Goal: Task Accomplishment & Management: Use online tool/utility

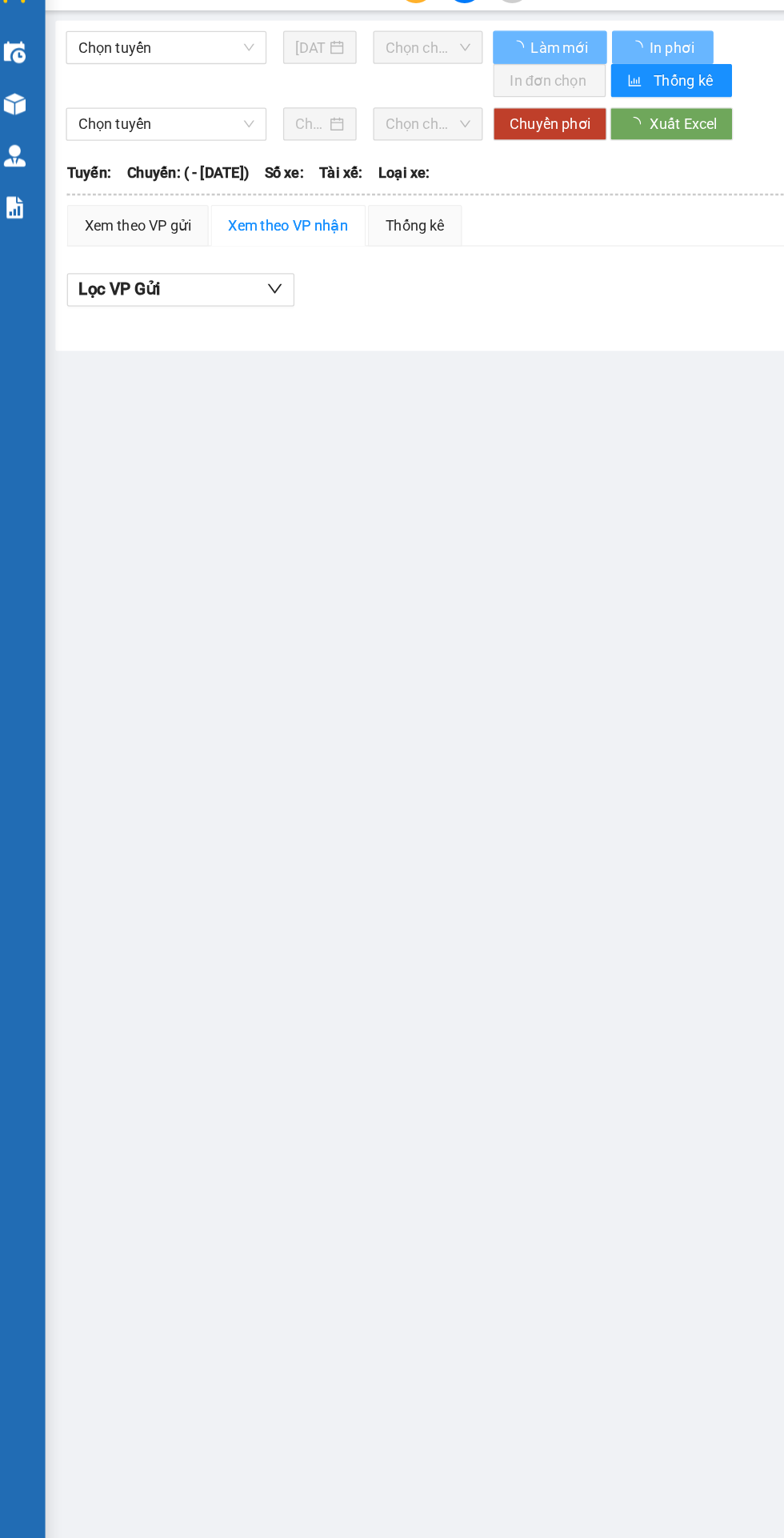
type input "[DATE]"
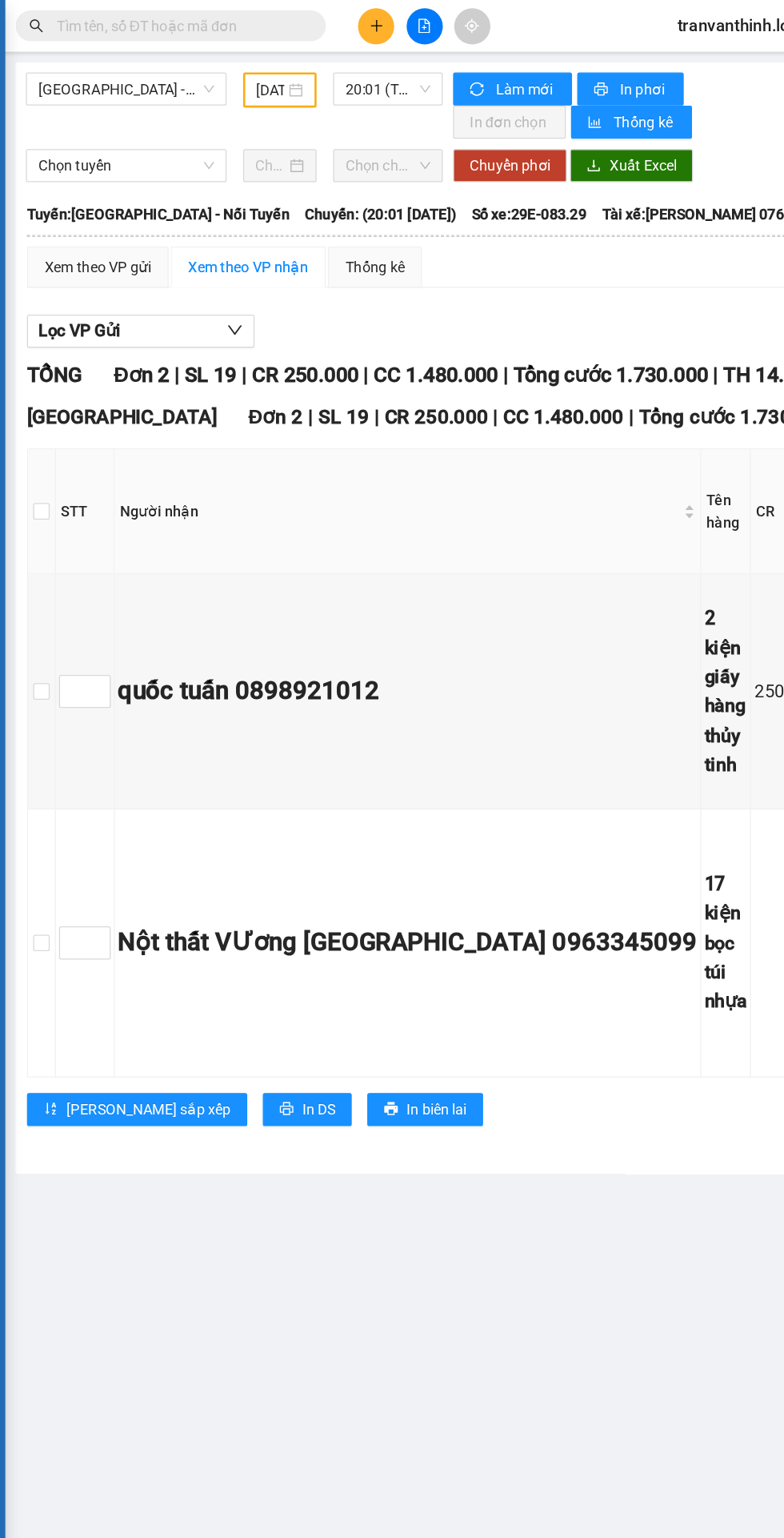
click at [171, 23] on input "text" at bounding box center [182, 19] width 189 height 17
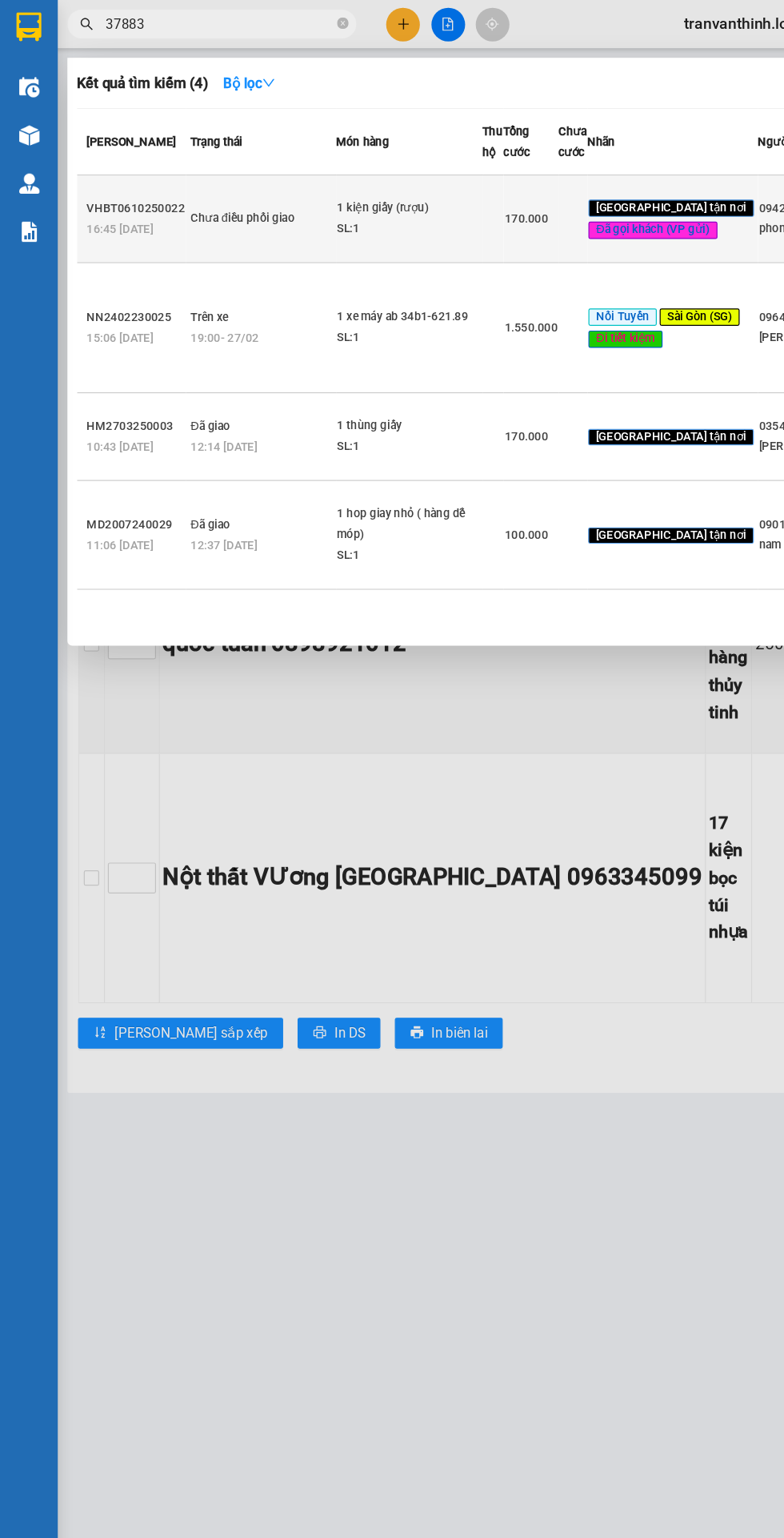
type input "37883"
click at [189, 213] on td "Chưa điều phối giao" at bounding box center [217, 182] width 125 height 73
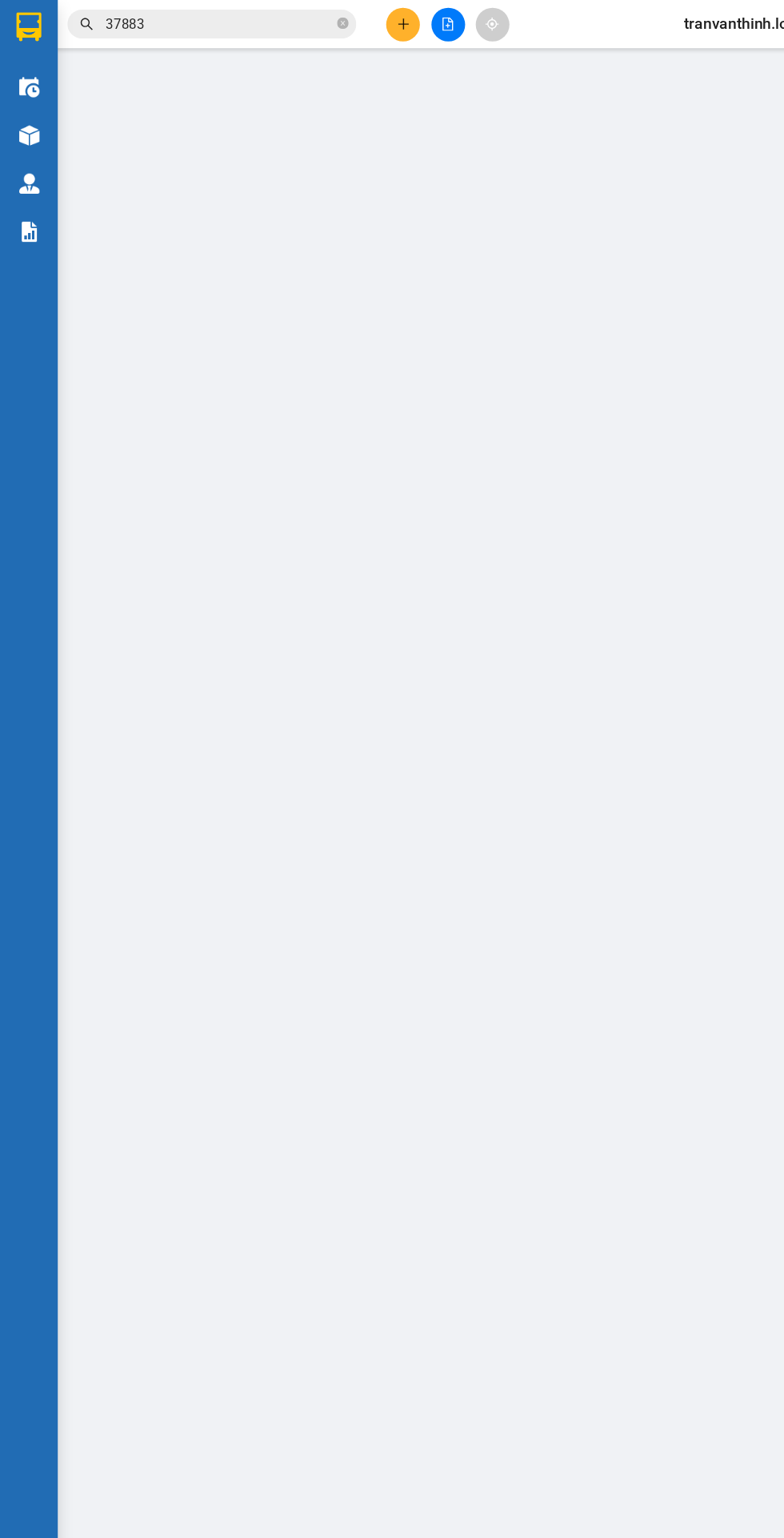
type input "0942100197"
type input "phong"
type input "0931737883"
type input "[PERSON_NAME]"
checkbox input "true"
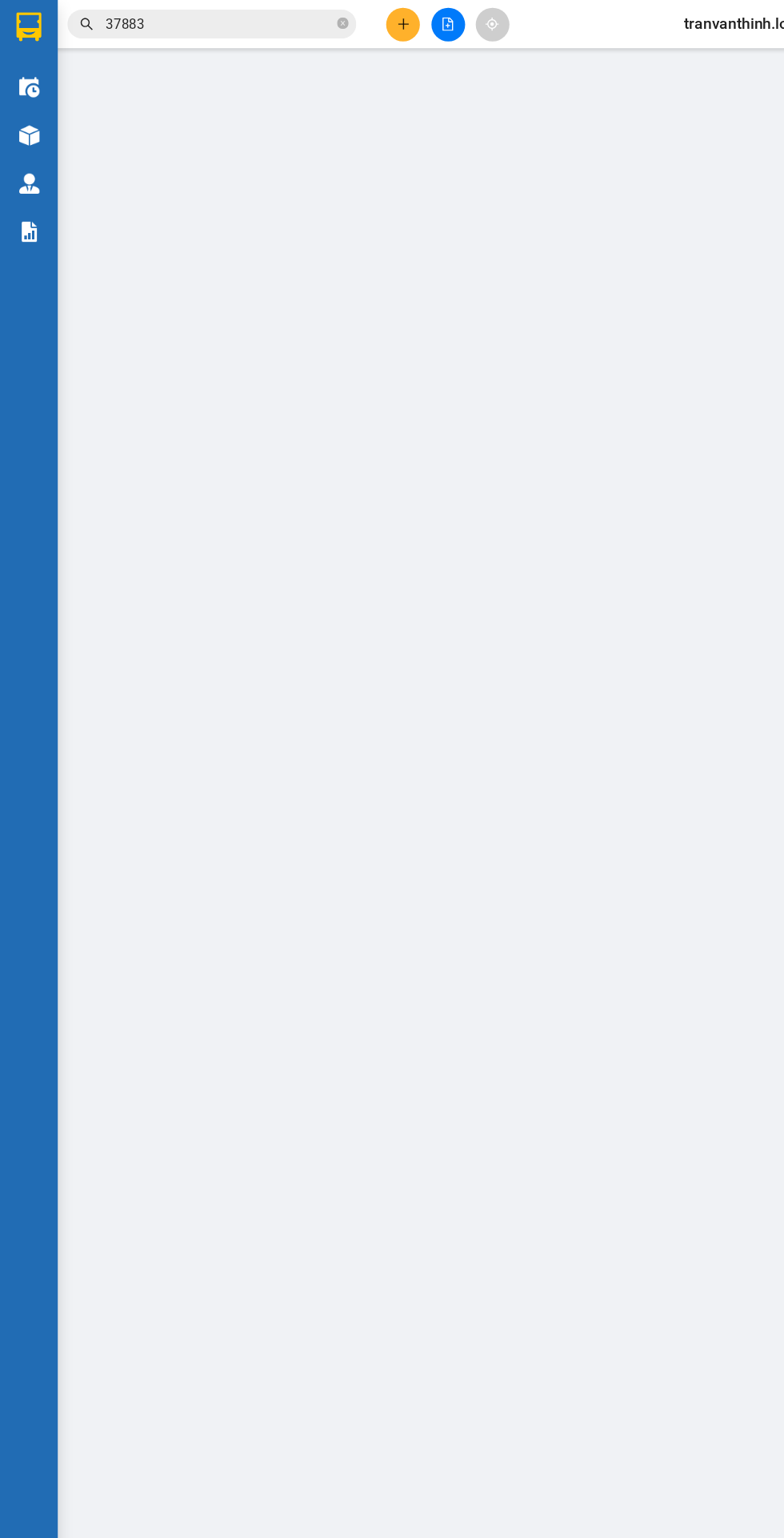
type input "Bến Xe An Sương, QL22, Bà Điểm, [GEOGRAPHIC_DATA], [PERSON_NAME], [GEOGRAPHIC_D…"
type input "0"
type input "170.000"
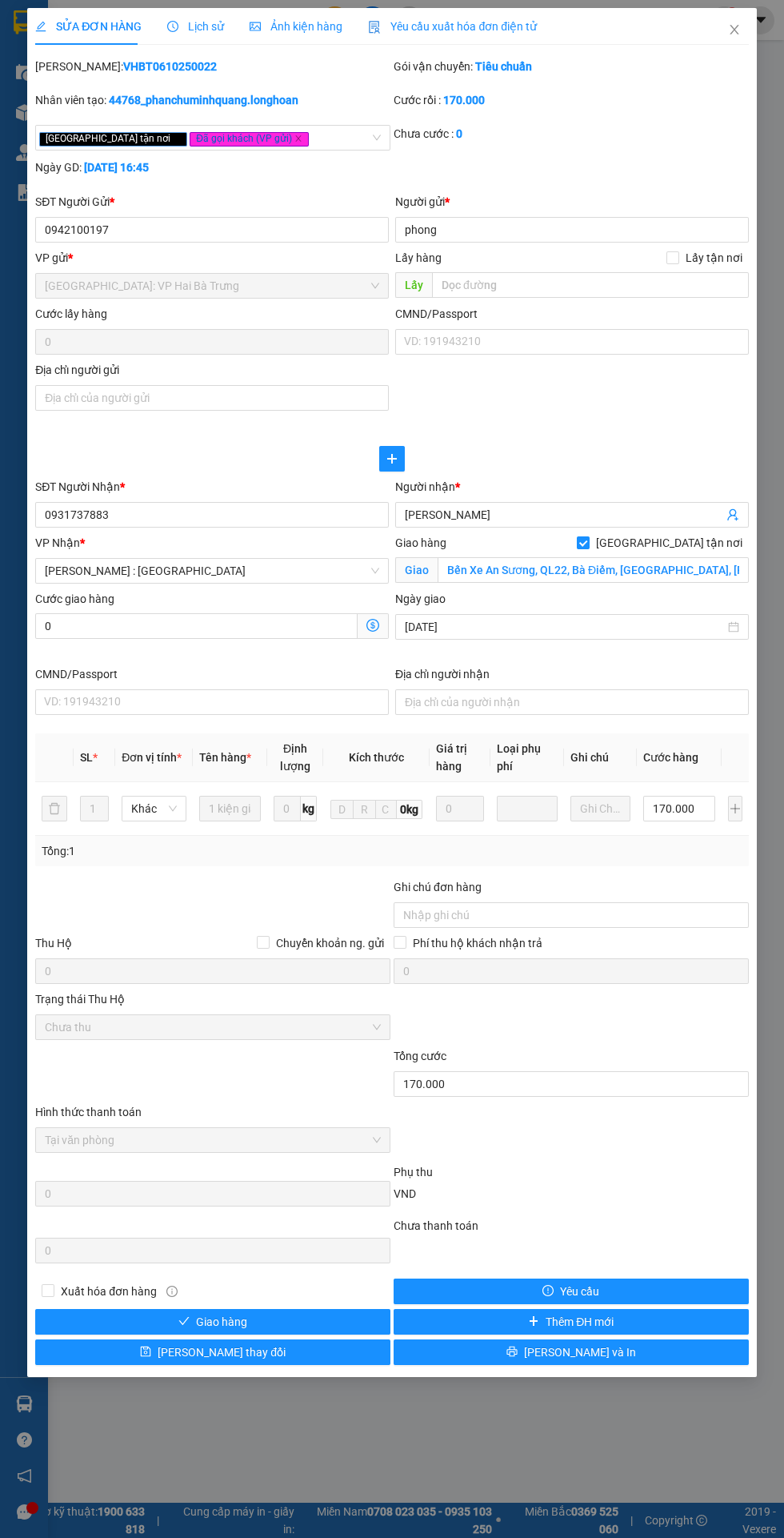
click at [186, 19] on div "Lịch sử" at bounding box center [195, 26] width 56 height 17
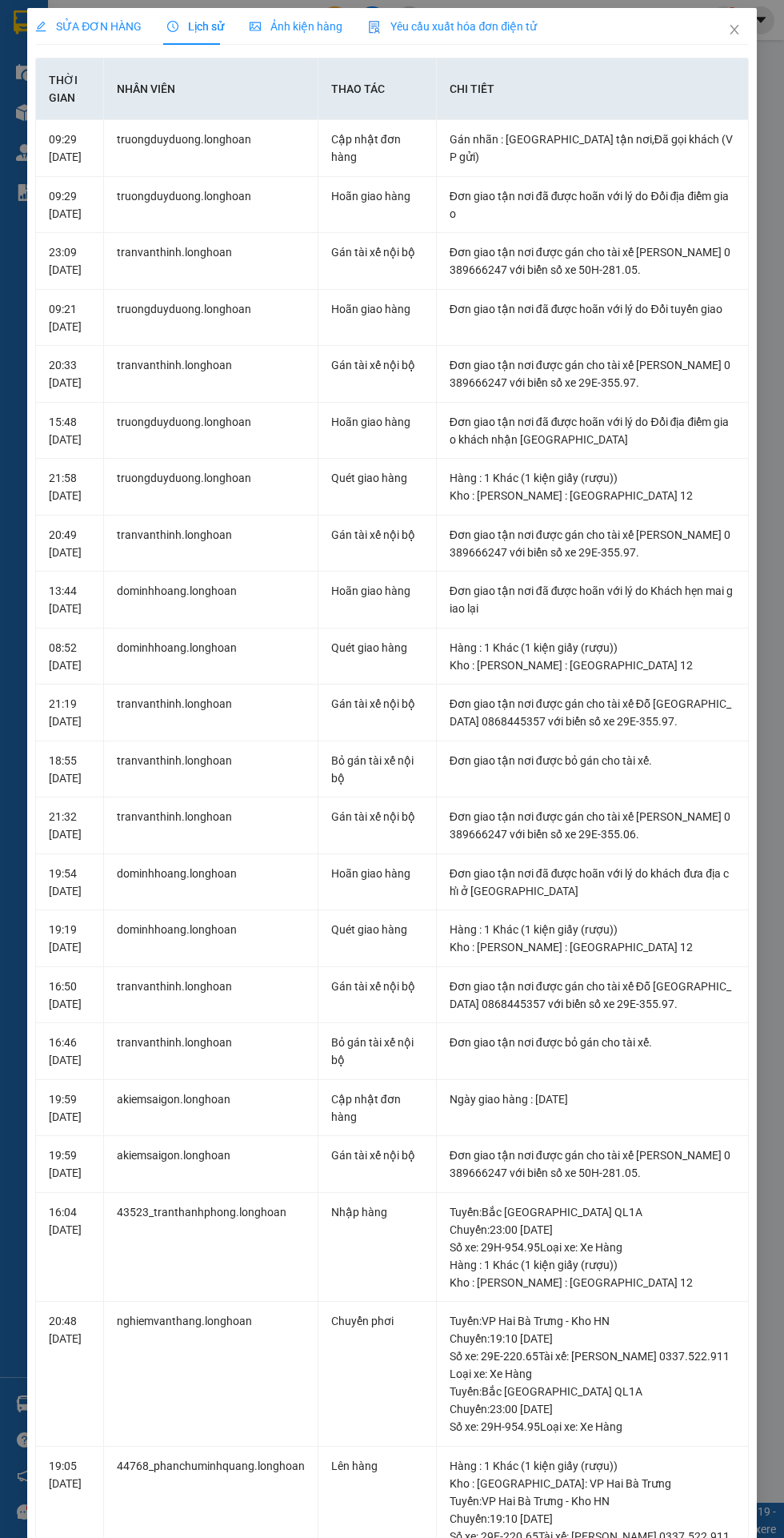
click at [98, 26] on span "SỬA ĐƠN HÀNG" at bounding box center [88, 26] width 106 height 12
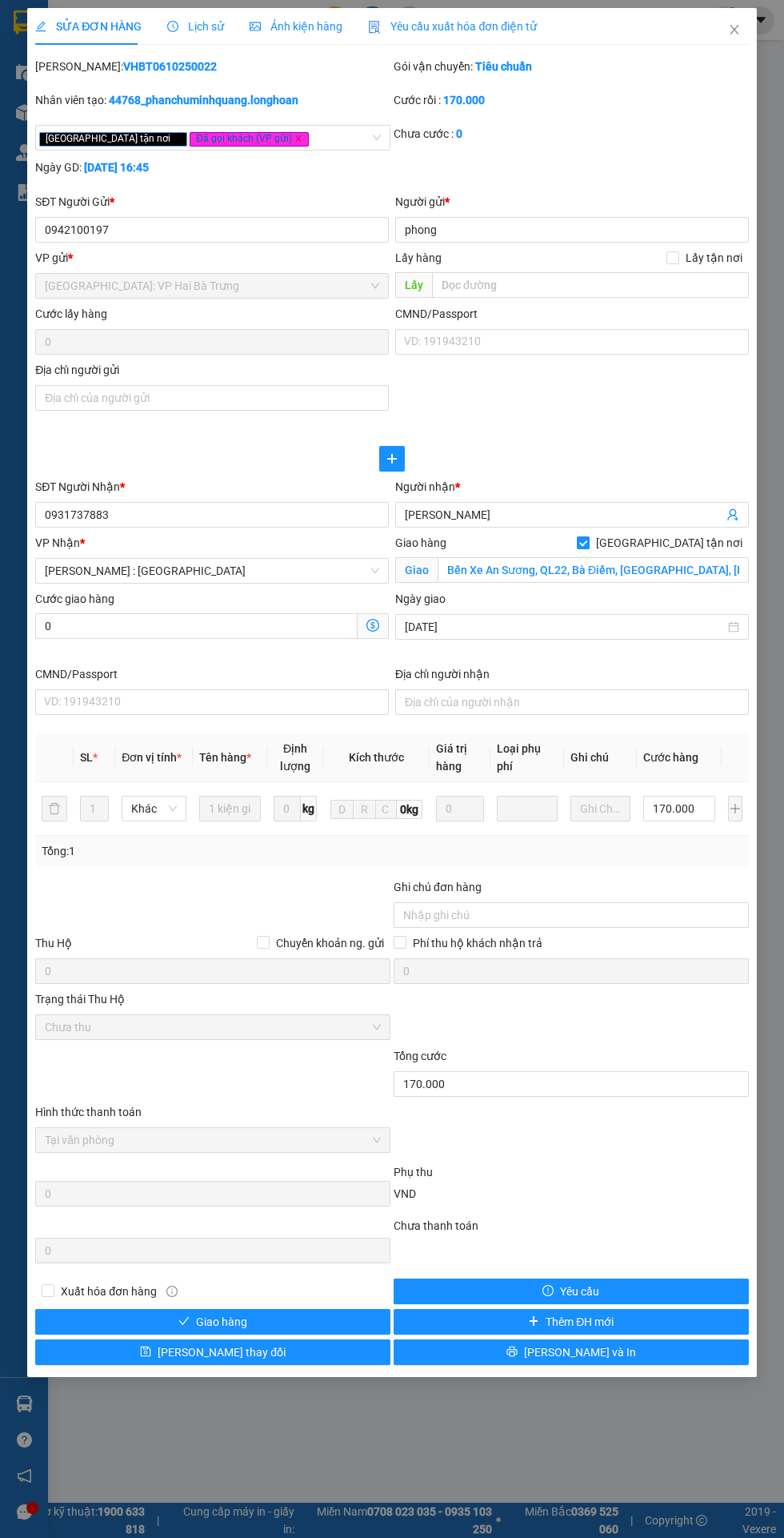
copy b "VHBT0610250022"
click at [733, 30] on icon "close" at bounding box center [734, 30] width 9 height 10
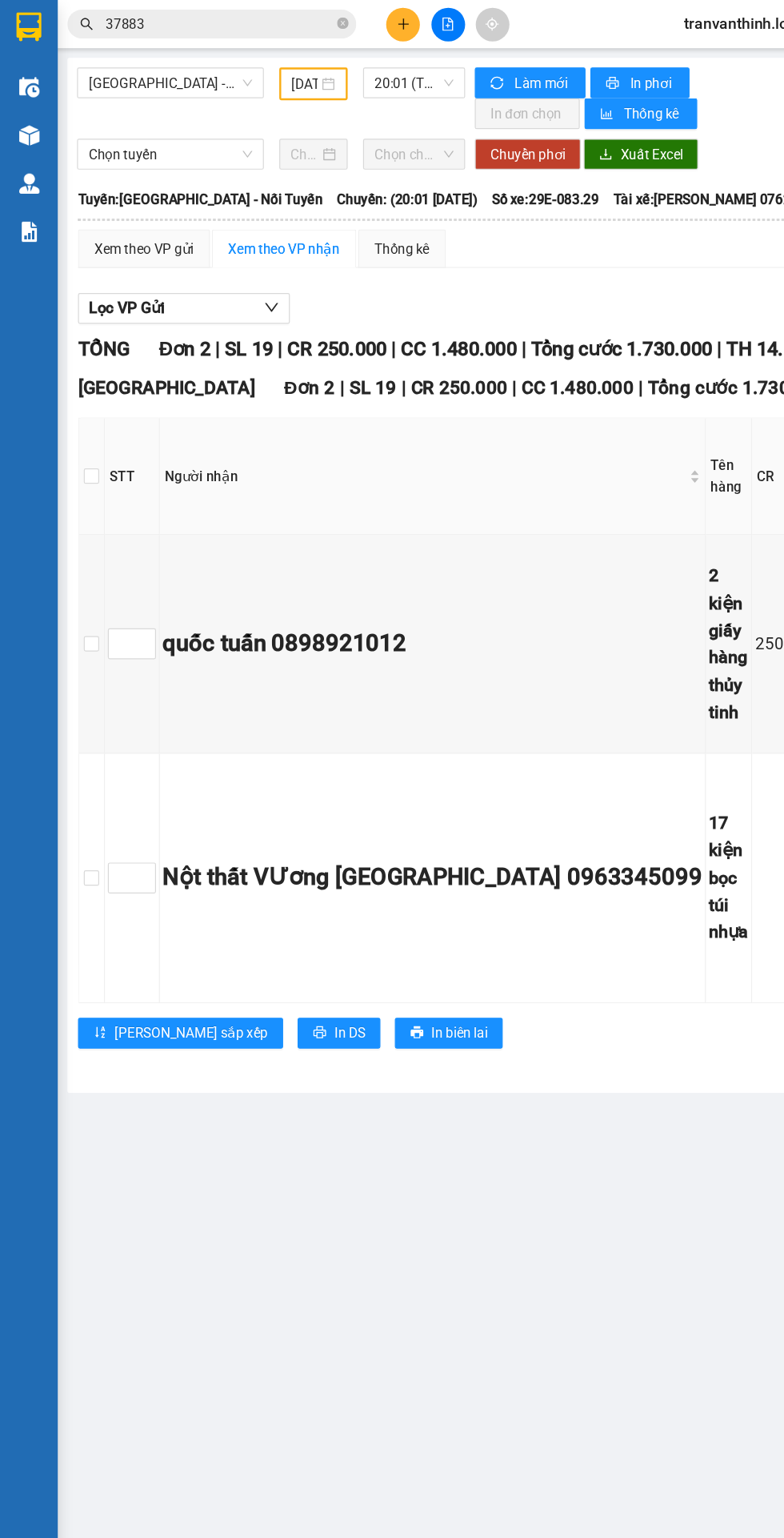
click at [17, 159] on img at bounding box center [24, 152] width 17 height 17
click at [107, 248] on span "Lọc VP Gửi" at bounding box center [105, 256] width 63 height 20
click at [18, 156] on img at bounding box center [24, 152] width 17 height 17
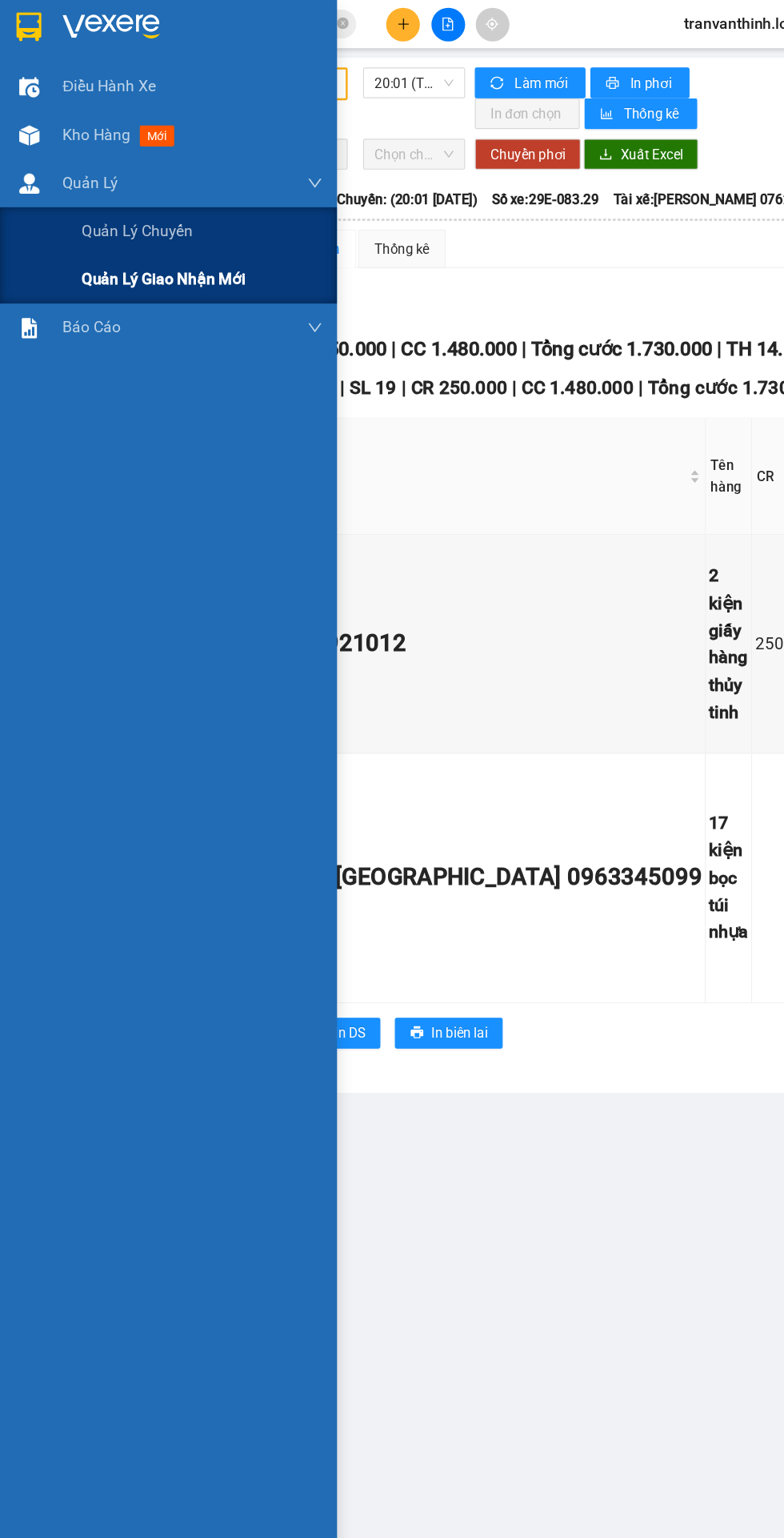
click at [103, 235] on span "Quản lý giao nhận mới" at bounding box center [136, 232] width 136 height 20
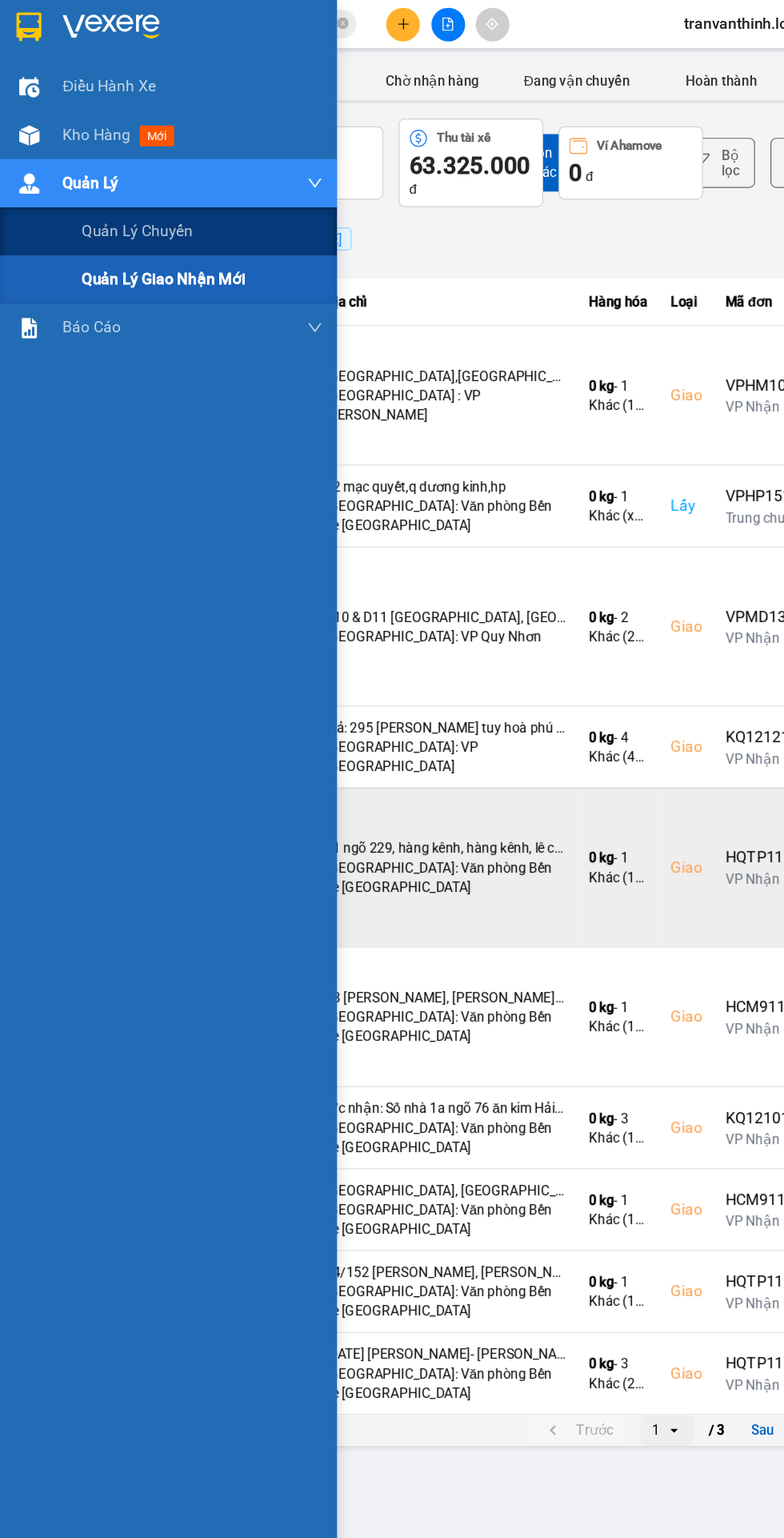
click at [520, 749] on td "0 kg - 1 Khác (1 kiện giấy keo xanh dương dẹp nhỏ (linh kiện máy tính))" at bounding box center [514, 720] width 68 height 132
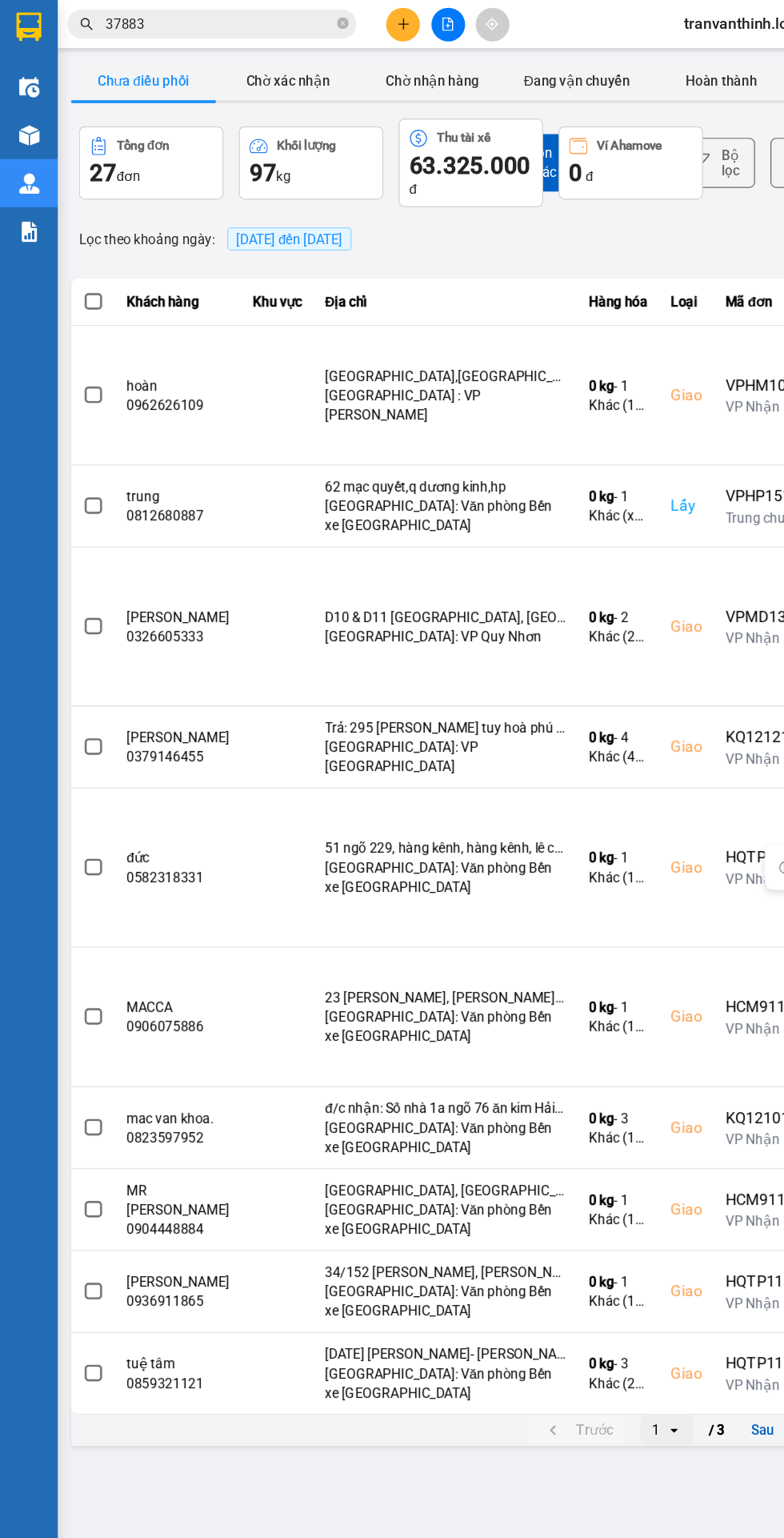
click at [239, 204] on span "[DATE] đến [DATE]" at bounding box center [240, 198] width 89 height 12
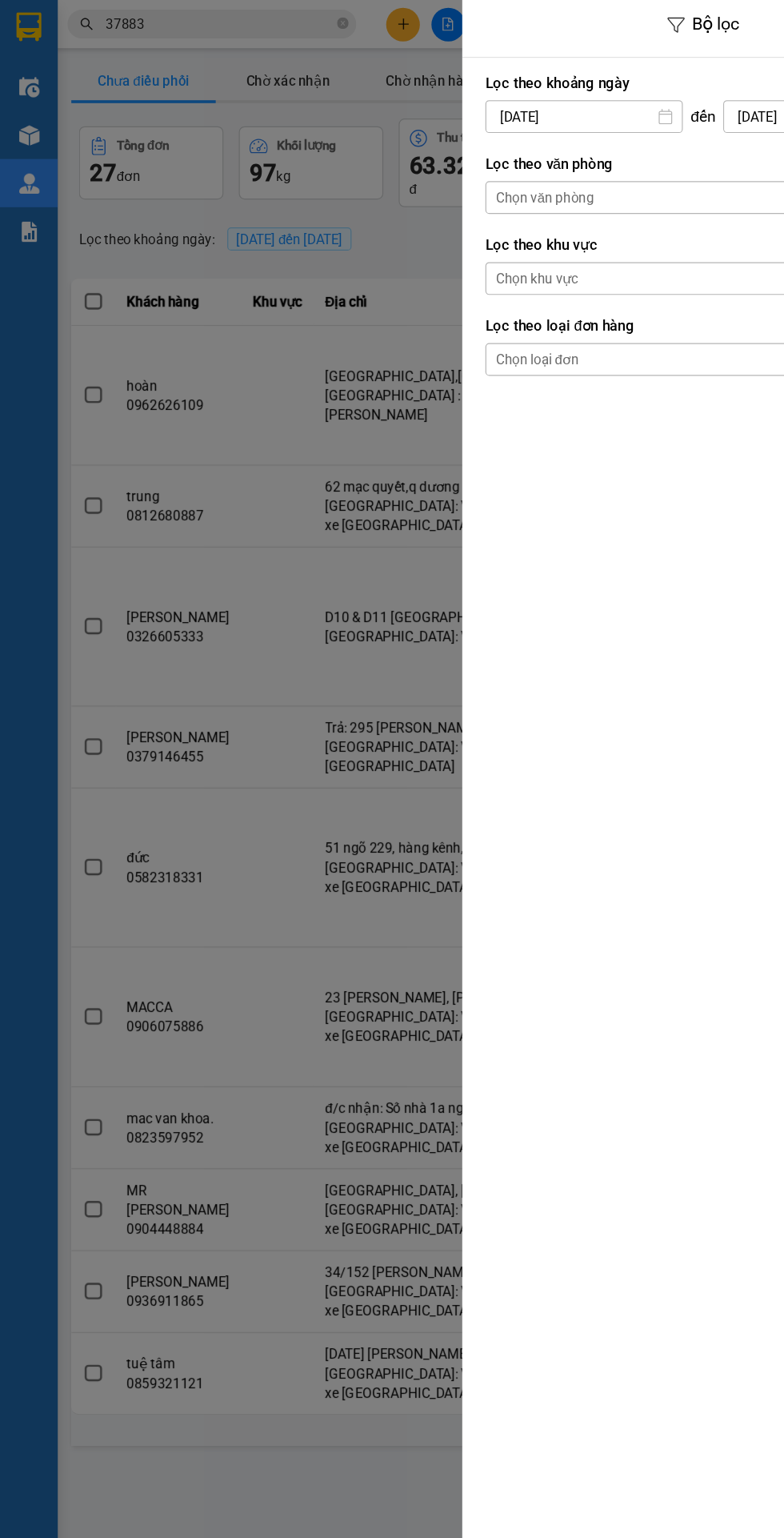
click at [438, 96] on input "[DATE]" at bounding box center [486, 96] width 163 height 26
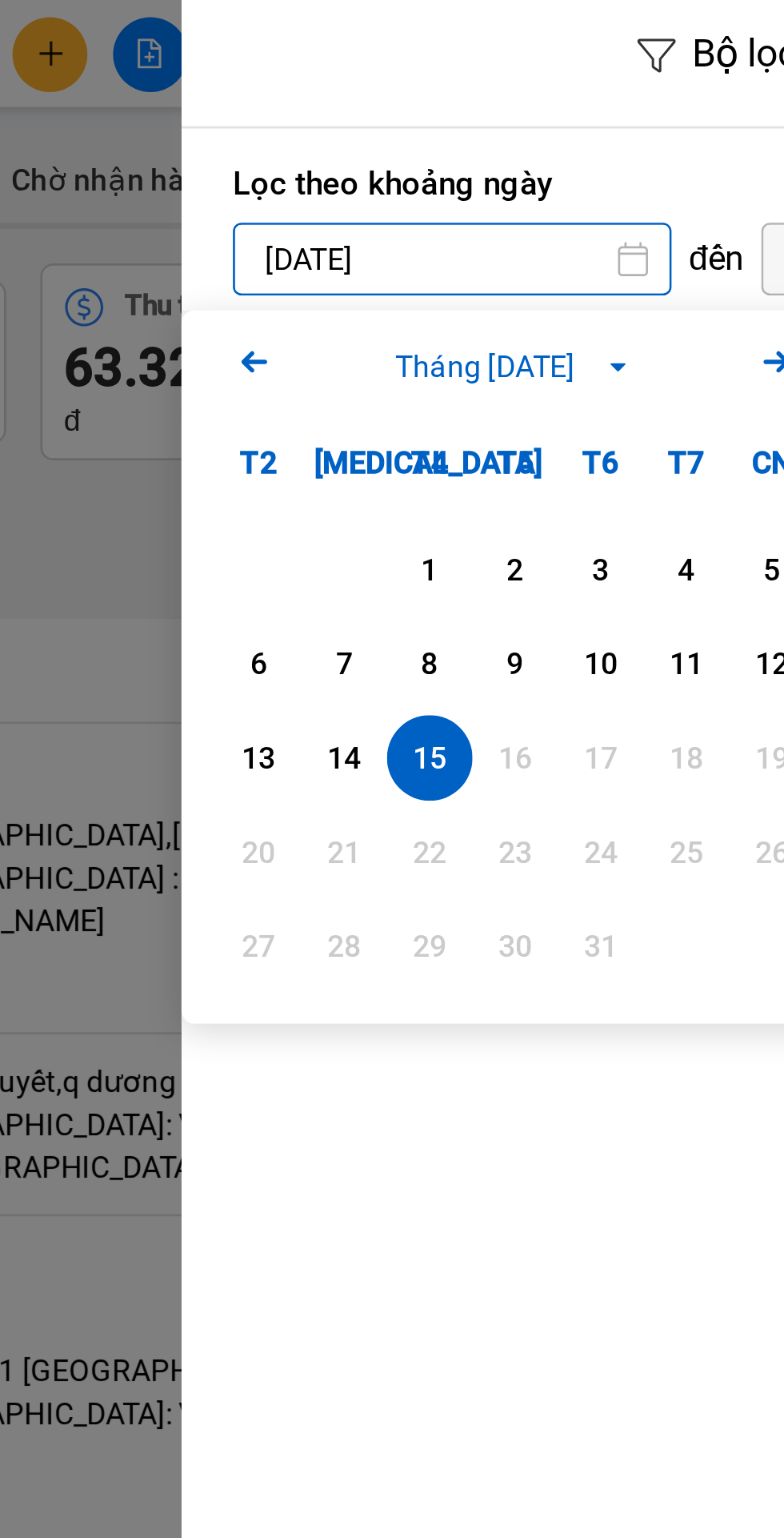
click at [404, 136] on icon "Arrow Left" at bounding box center [411, 135] width 19 height 19
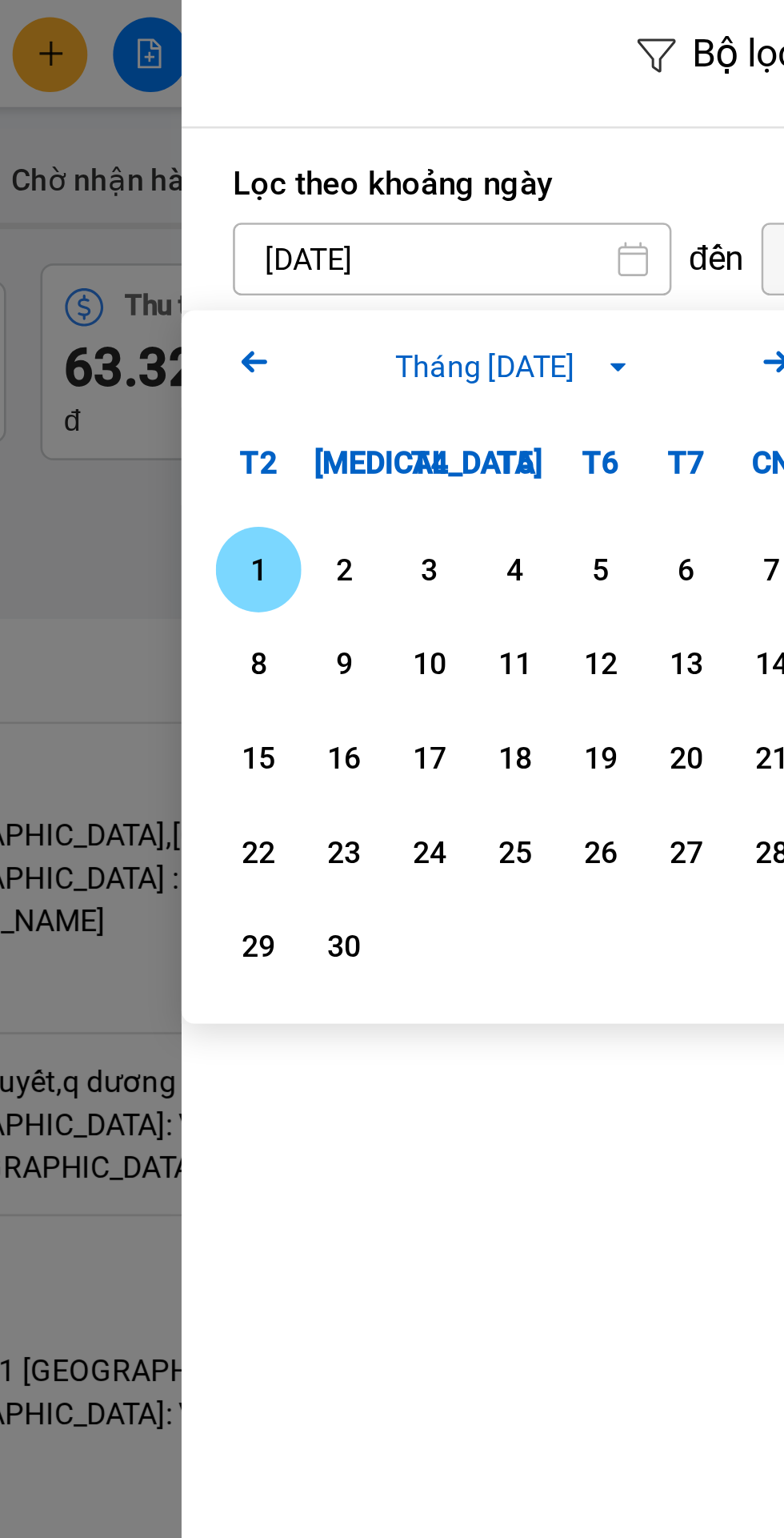
click at [409, 213] on div "1" at bounding box center [413, 213] width 22 height 19
type input "[DATE]"
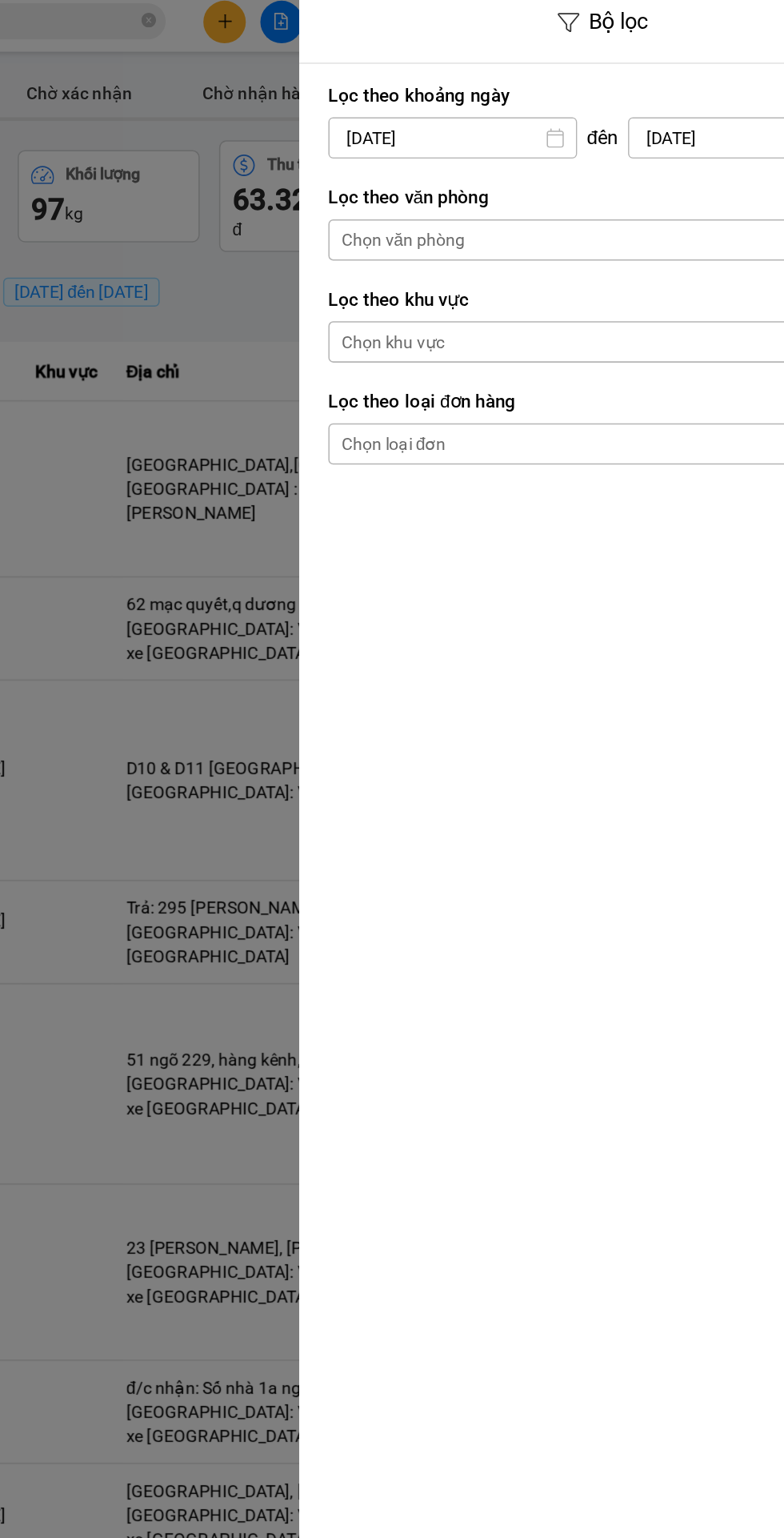
click at [450, 165] on div "Chọn văn phòng" at bounding box center [453, 164] width 81 height 16
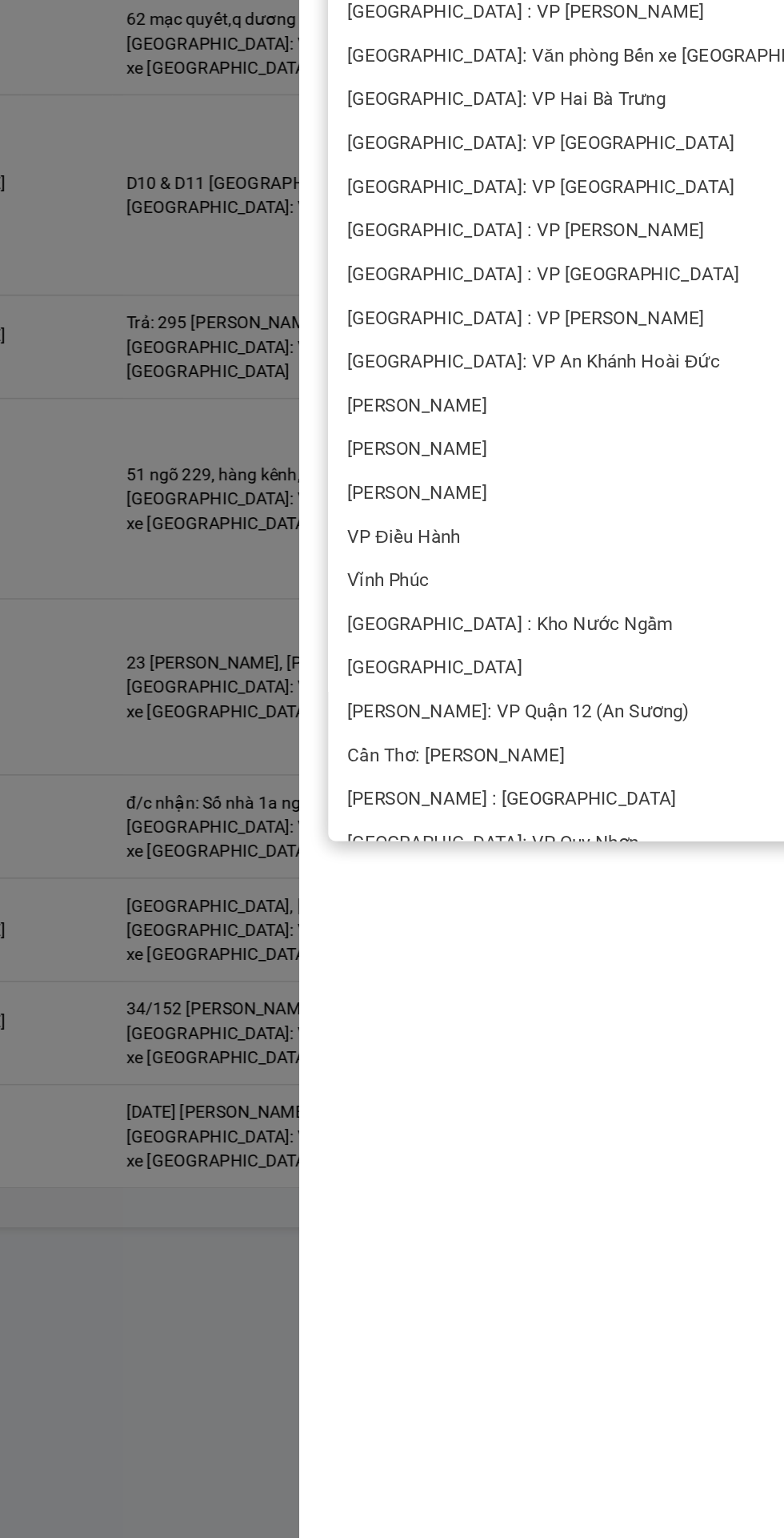
click at [491, 921] on span "[PERSON_NAME] : [GEOGRAPHIC_DATA]" at bounding box center [524, 917] width 217 height 16
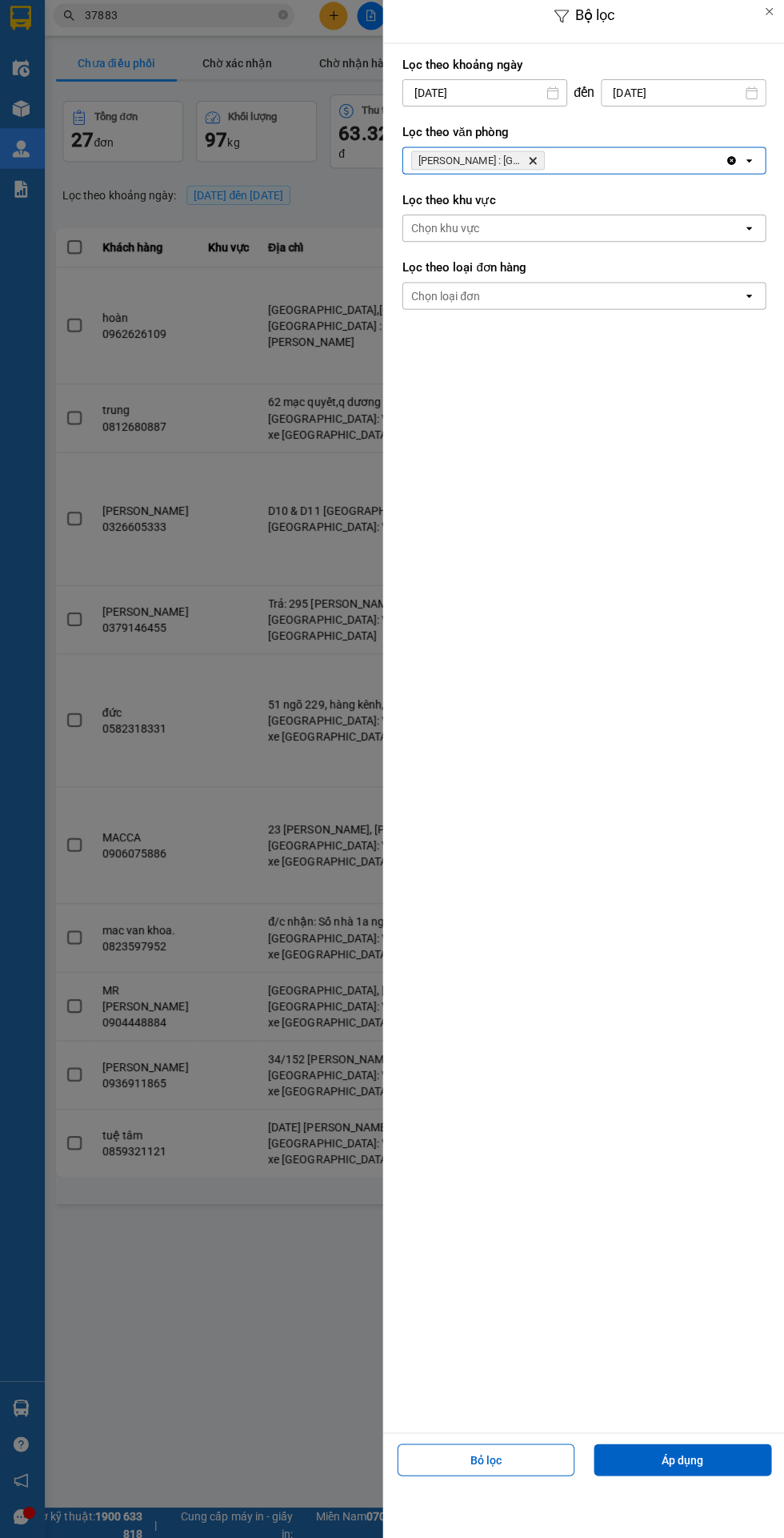
click at [458, 292] on div "Chọn loại đơn" at bounding box center [446, 298] width 69 height 16
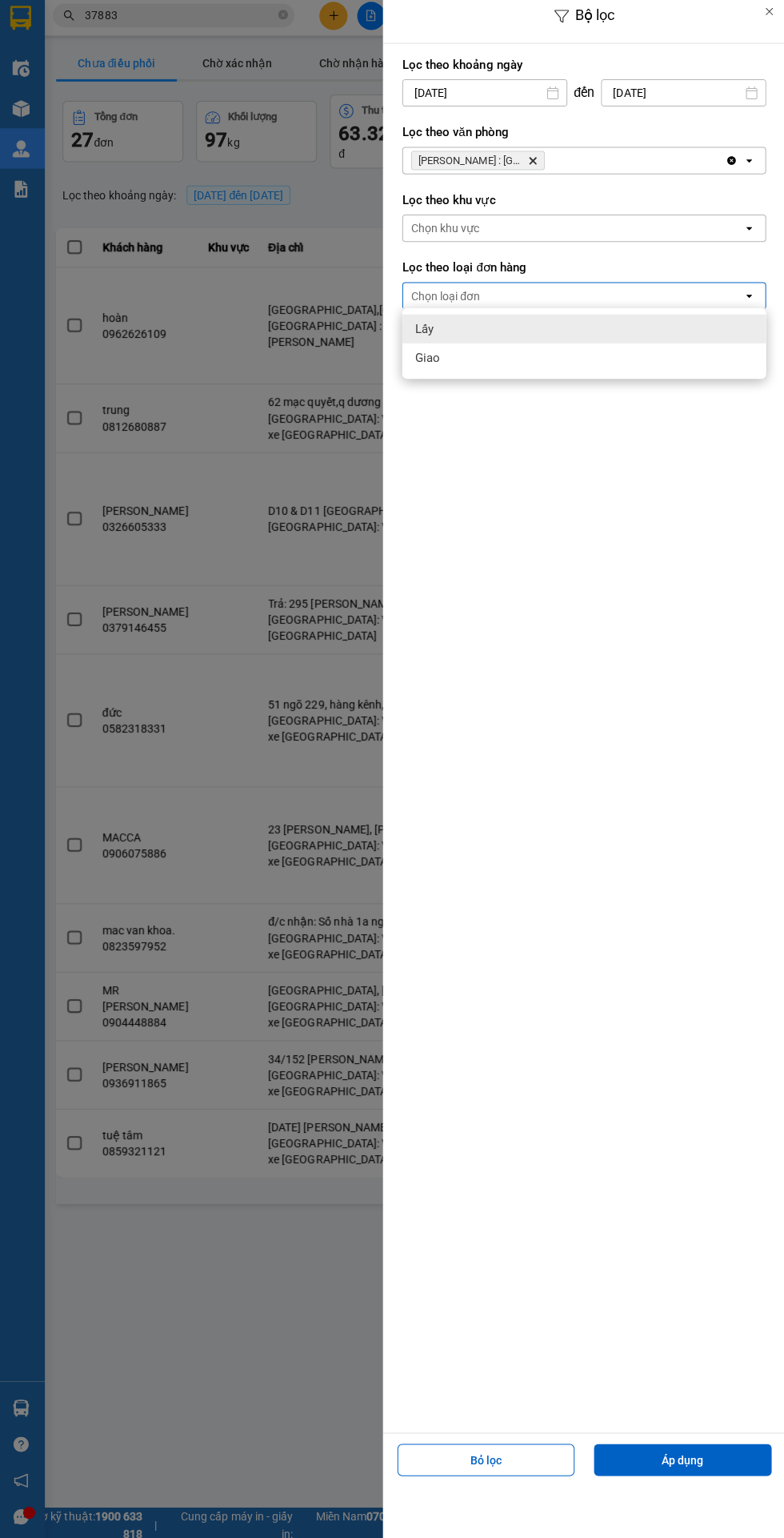
click at [442, 365] on div "Giao" at bounding box center [584, 360] width 361 height 29
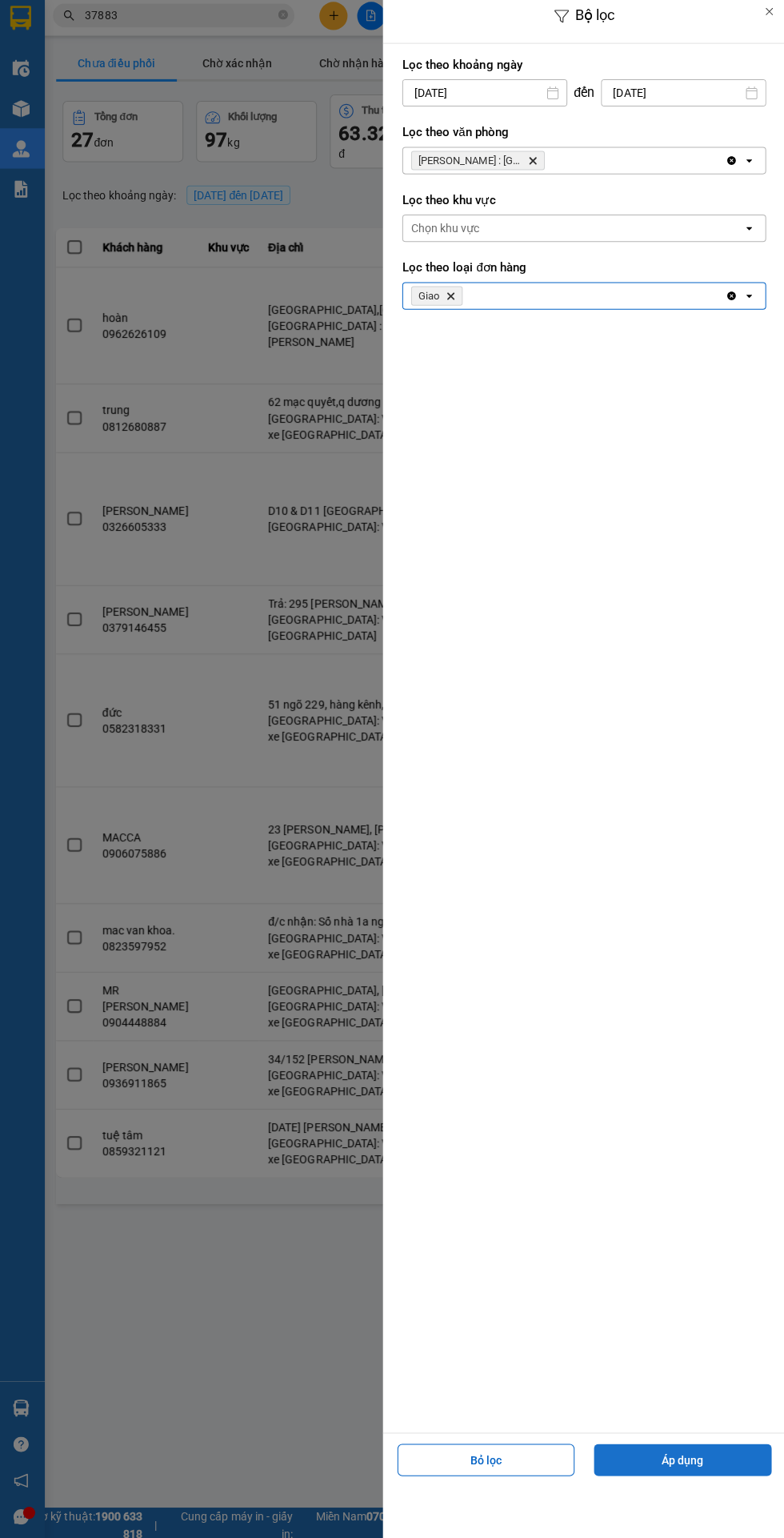
click at [682, 1455] on button "Áp dụng" at bounding box center [682, 1455] width 177 height 32
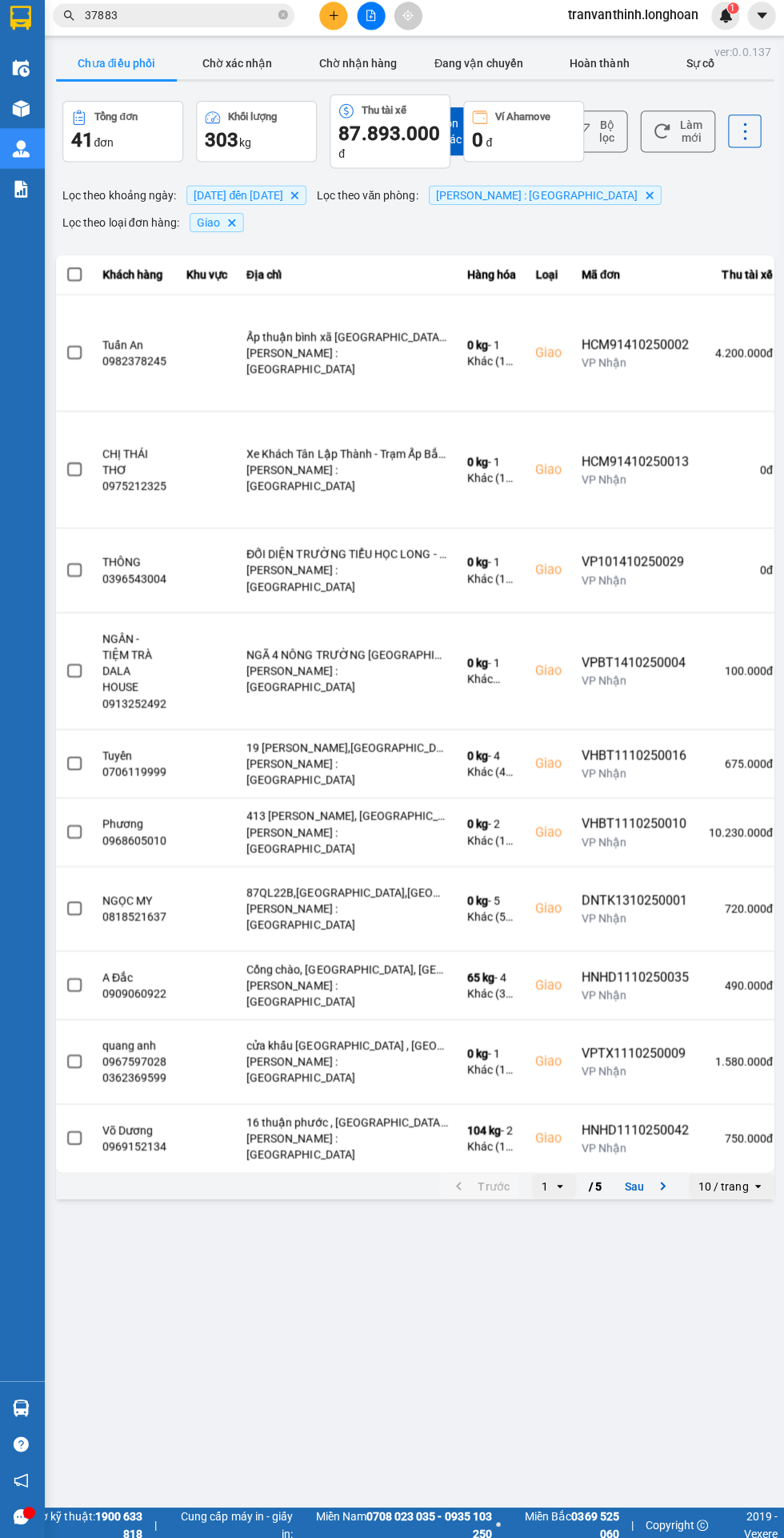
click at [749, 1177] on input "Selected 10 / trang." at bounding box center [750, 1182] width 2 height 16
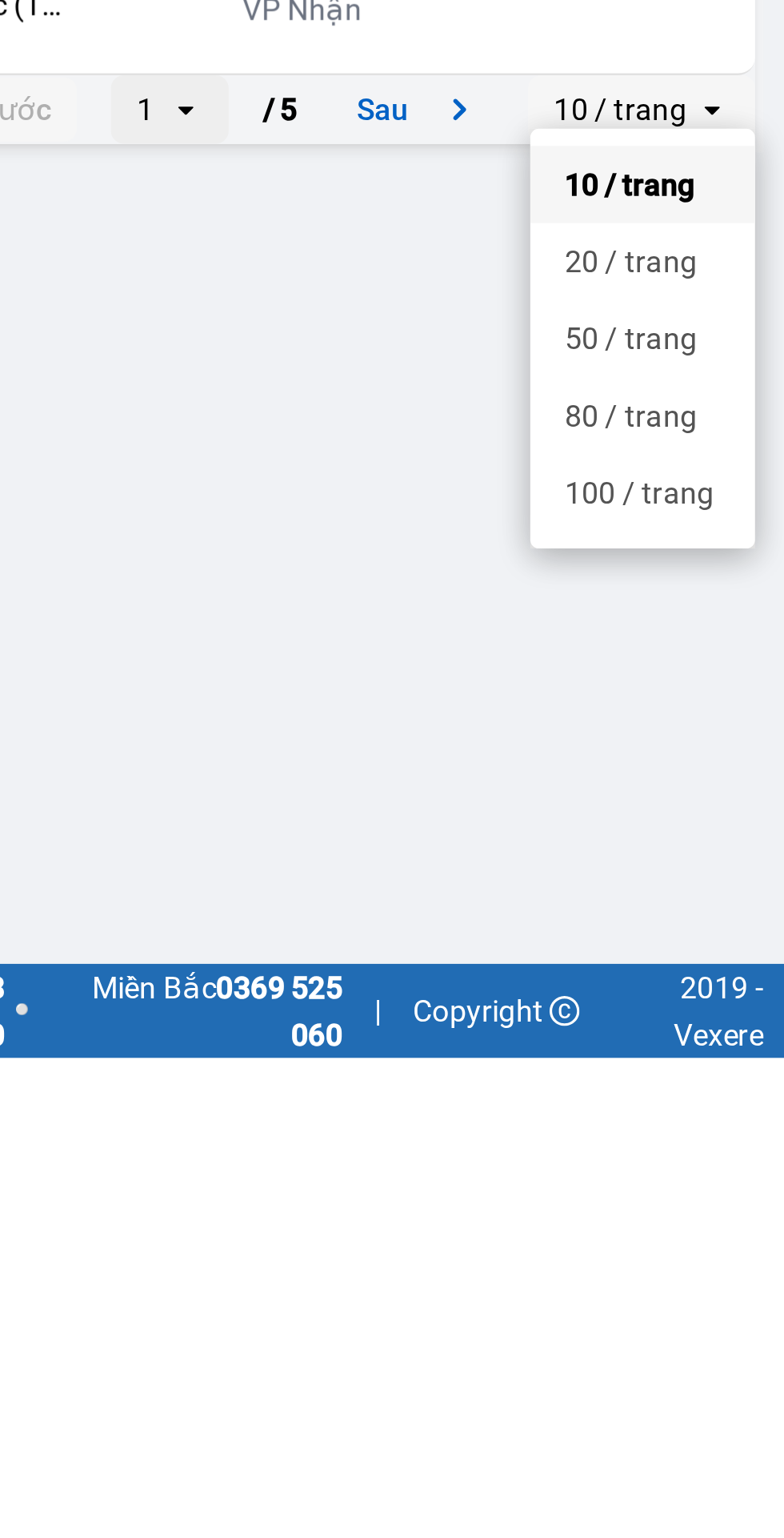
click at [737, 1332] on div "100 / trang" at bounding box center [731, 1326] width 58 height 16
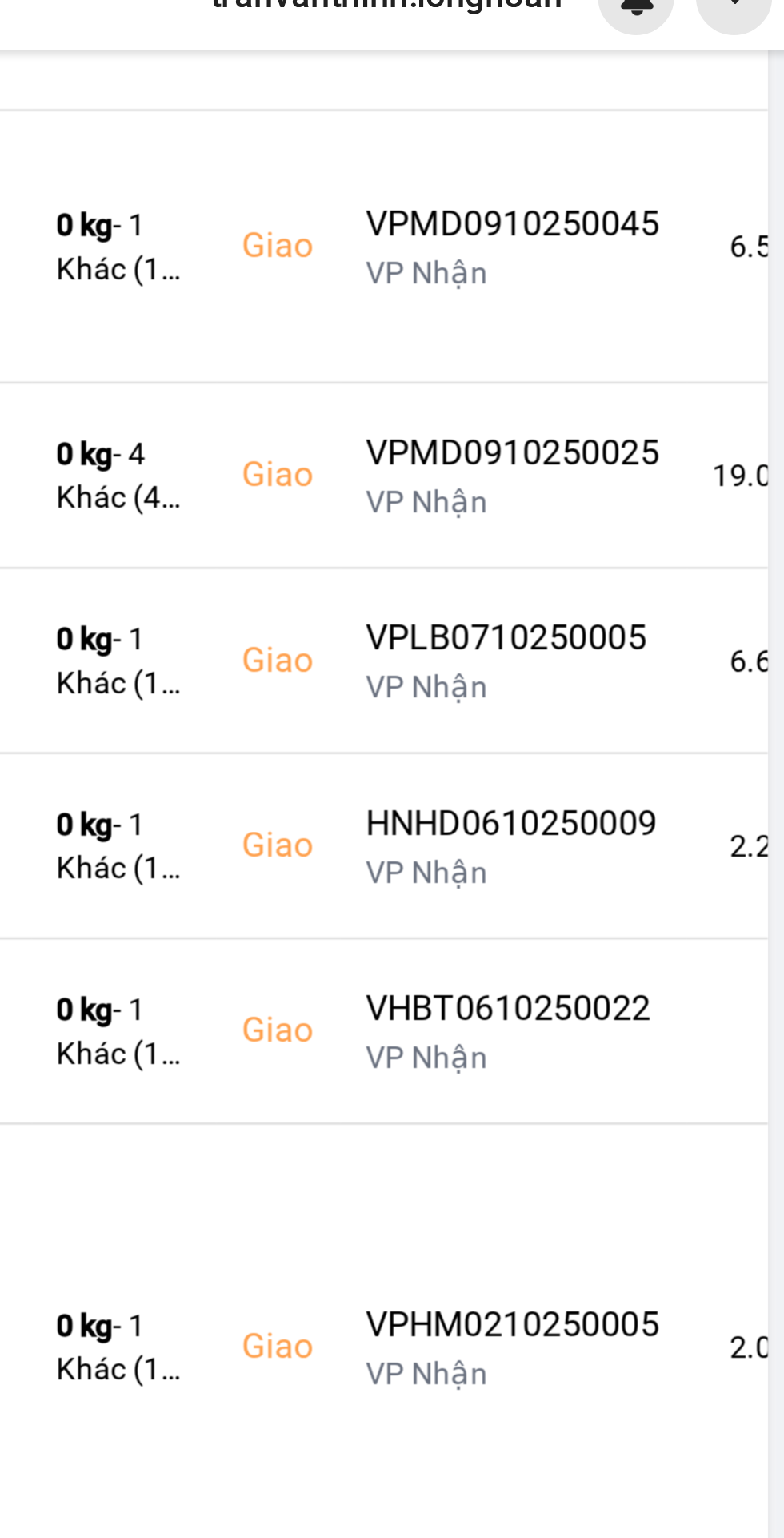
scroll to position [80, 0]
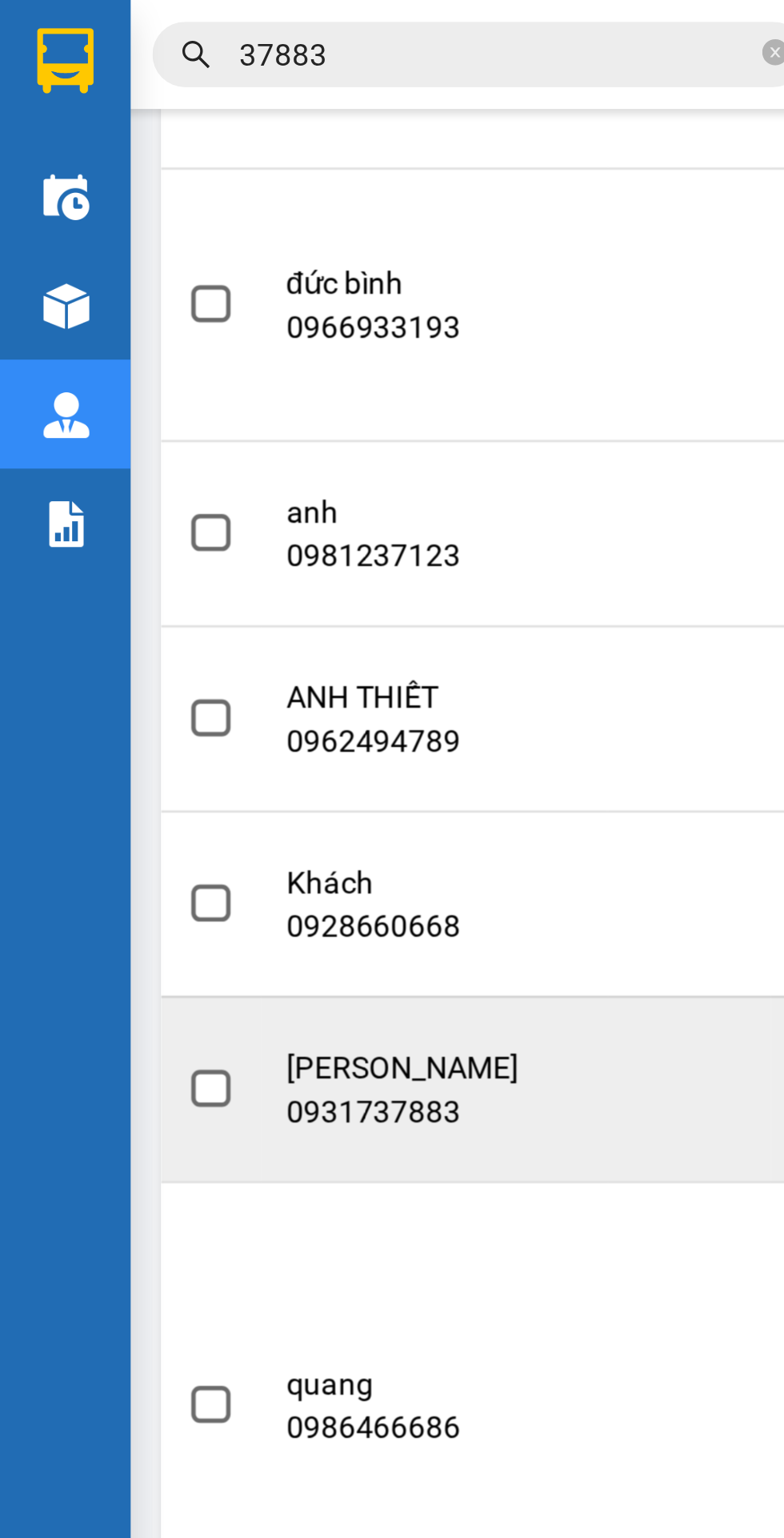
click at [78, 393] on span at bounding box center [77, 400] width 14 height 14
click at [69, 391] on input "checkbox" at bounding box center [69, 391] width 0 height 0
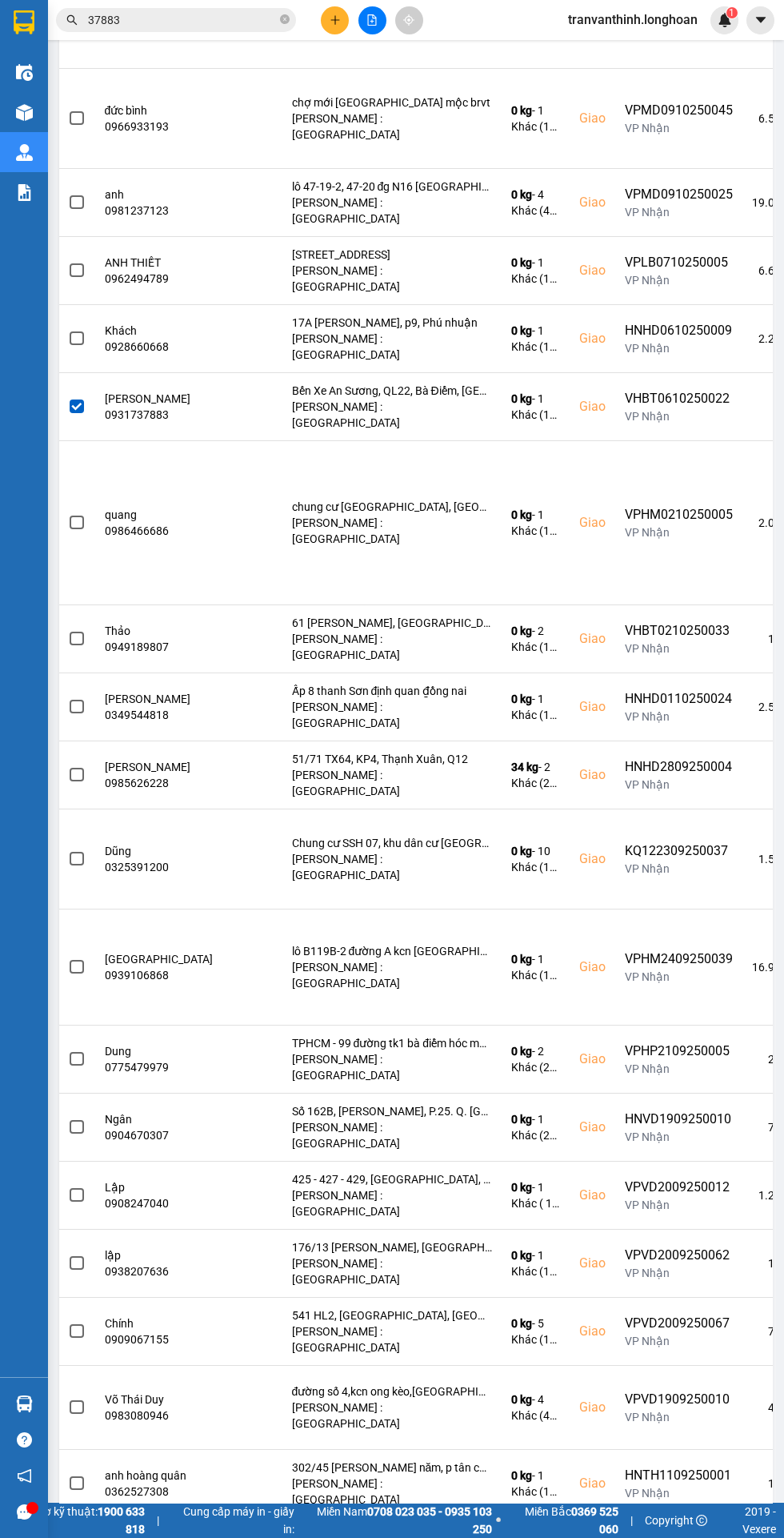
scroll to position [2, 0]
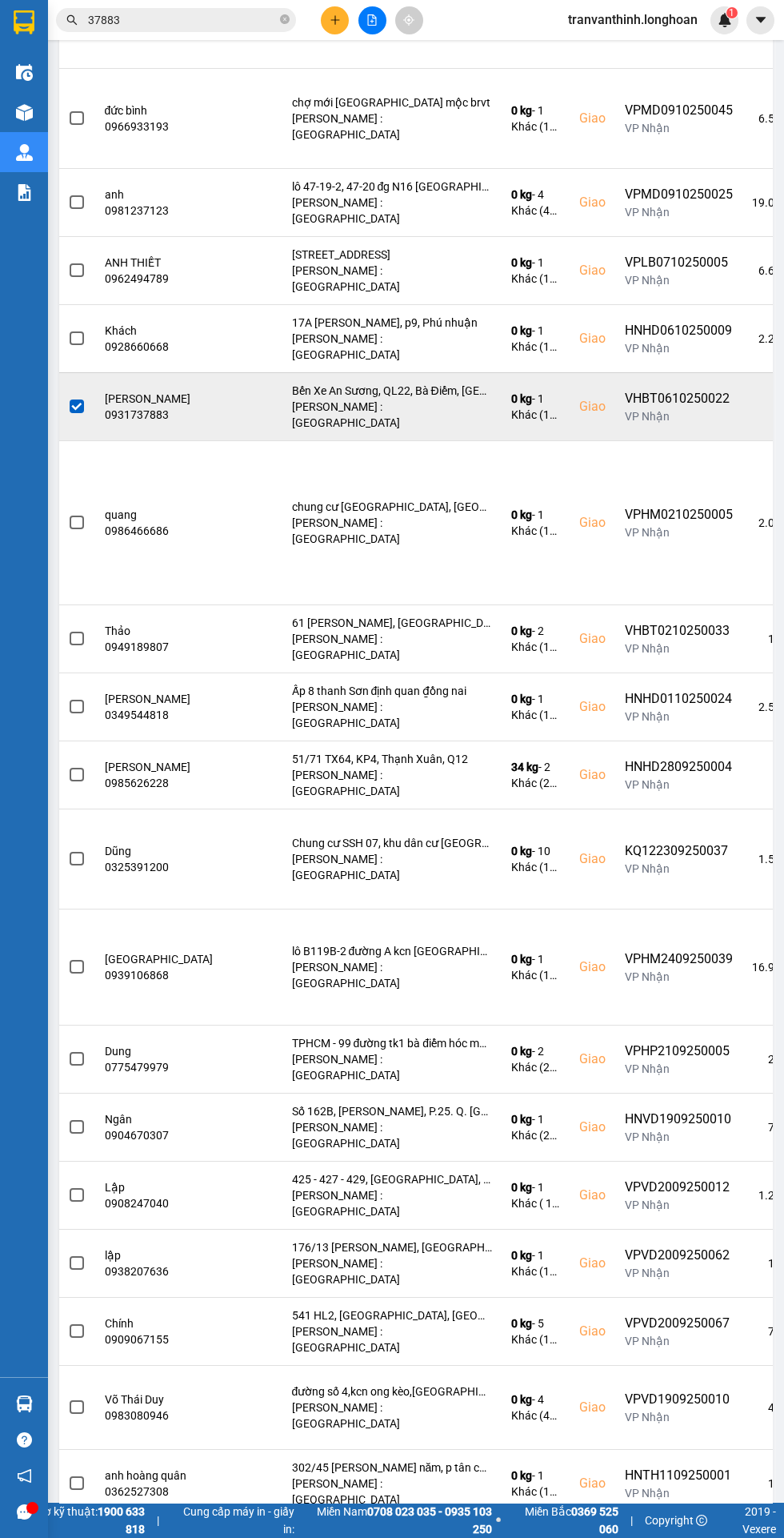
click at [677, 389] on div "VHBT0610250022" at bounding box center [679, 398] width 108 height 19
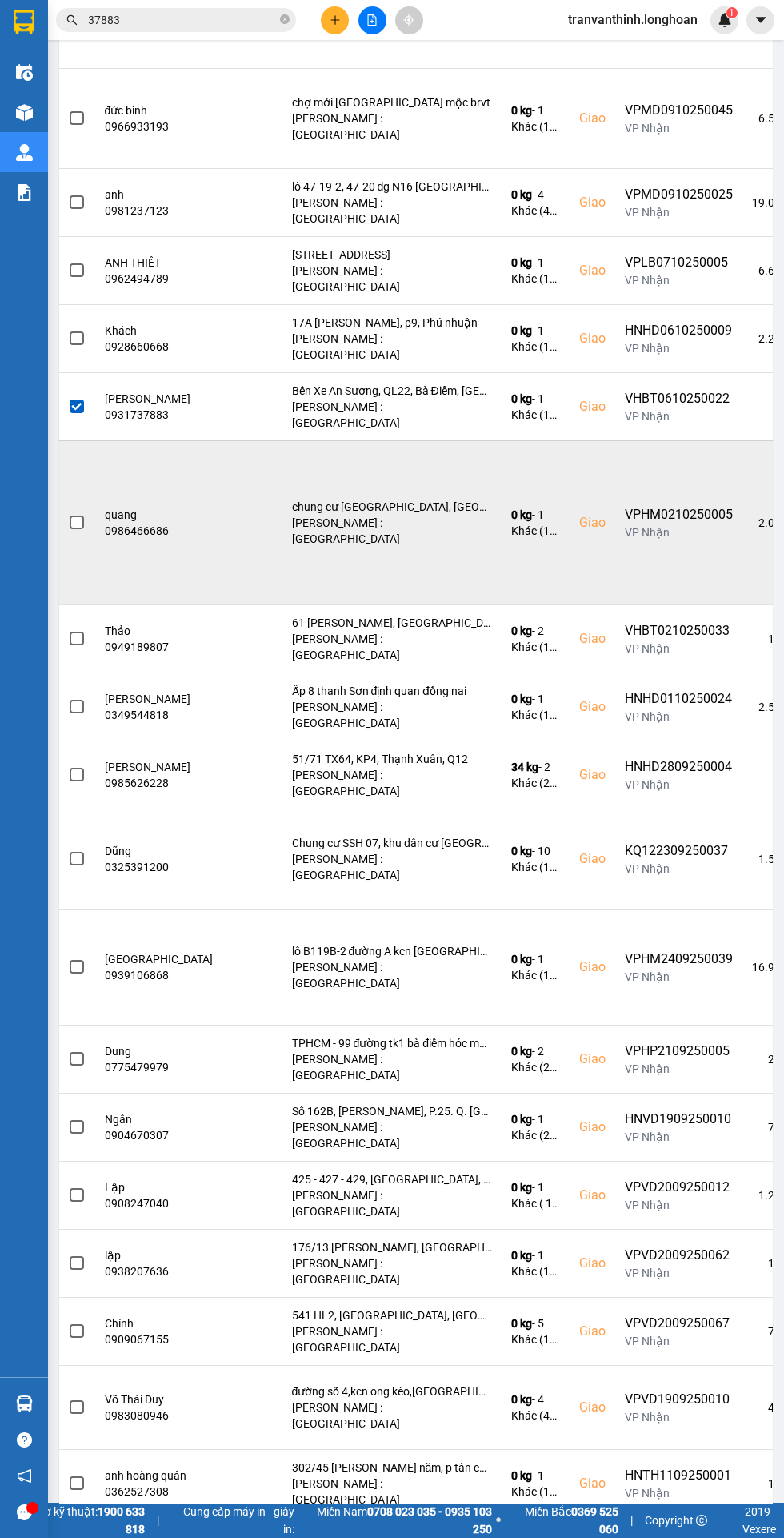
click at [647, 524] on div "VP Nhận" at bounding box center [679, 532] width 108 height 16
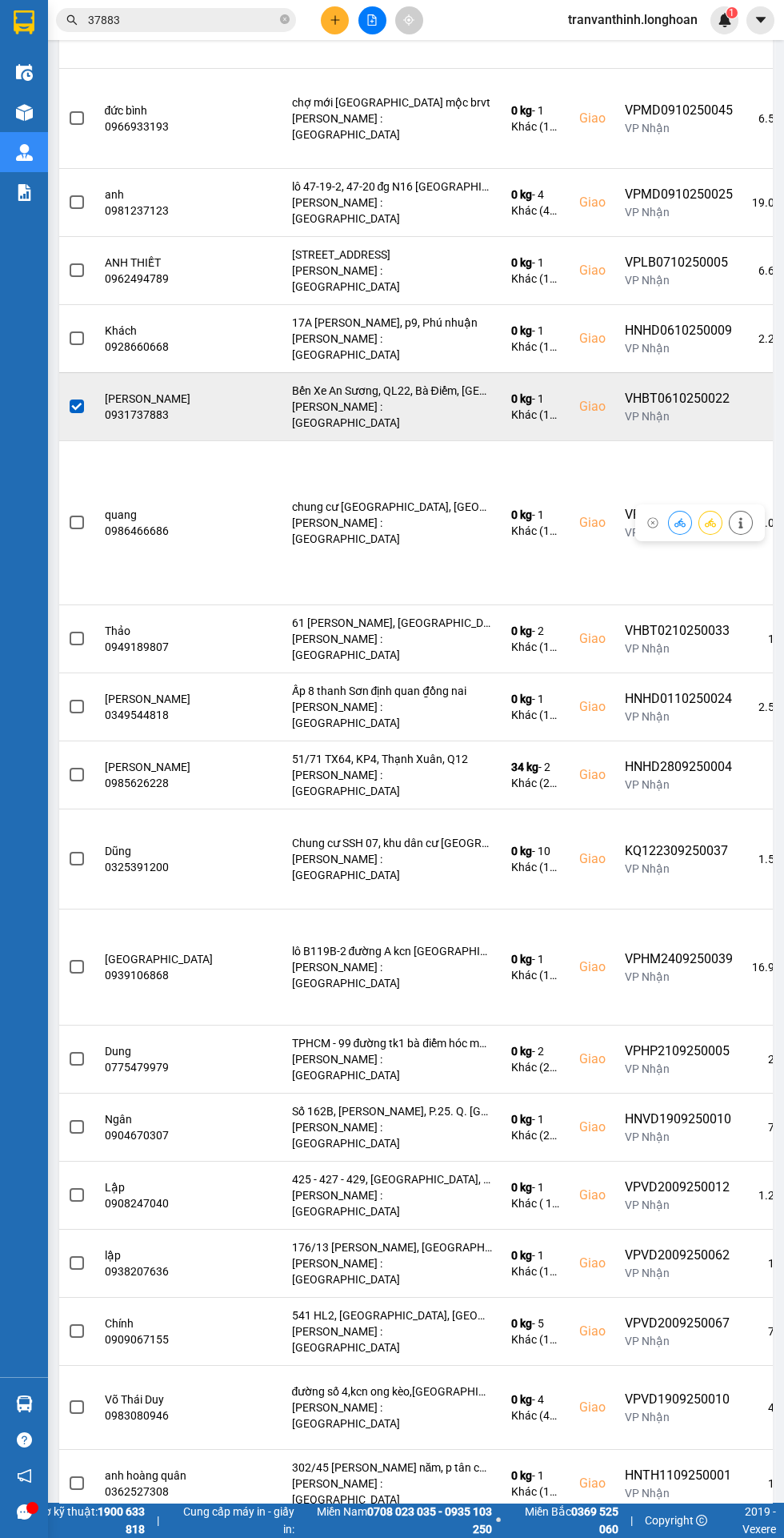
click at [659, 389] on div "VHBT0610250022" at bounding box center [679, 398] width 108 height 19
click at [717, 392] on button at bounding box center [710, 406] width 22 height 28
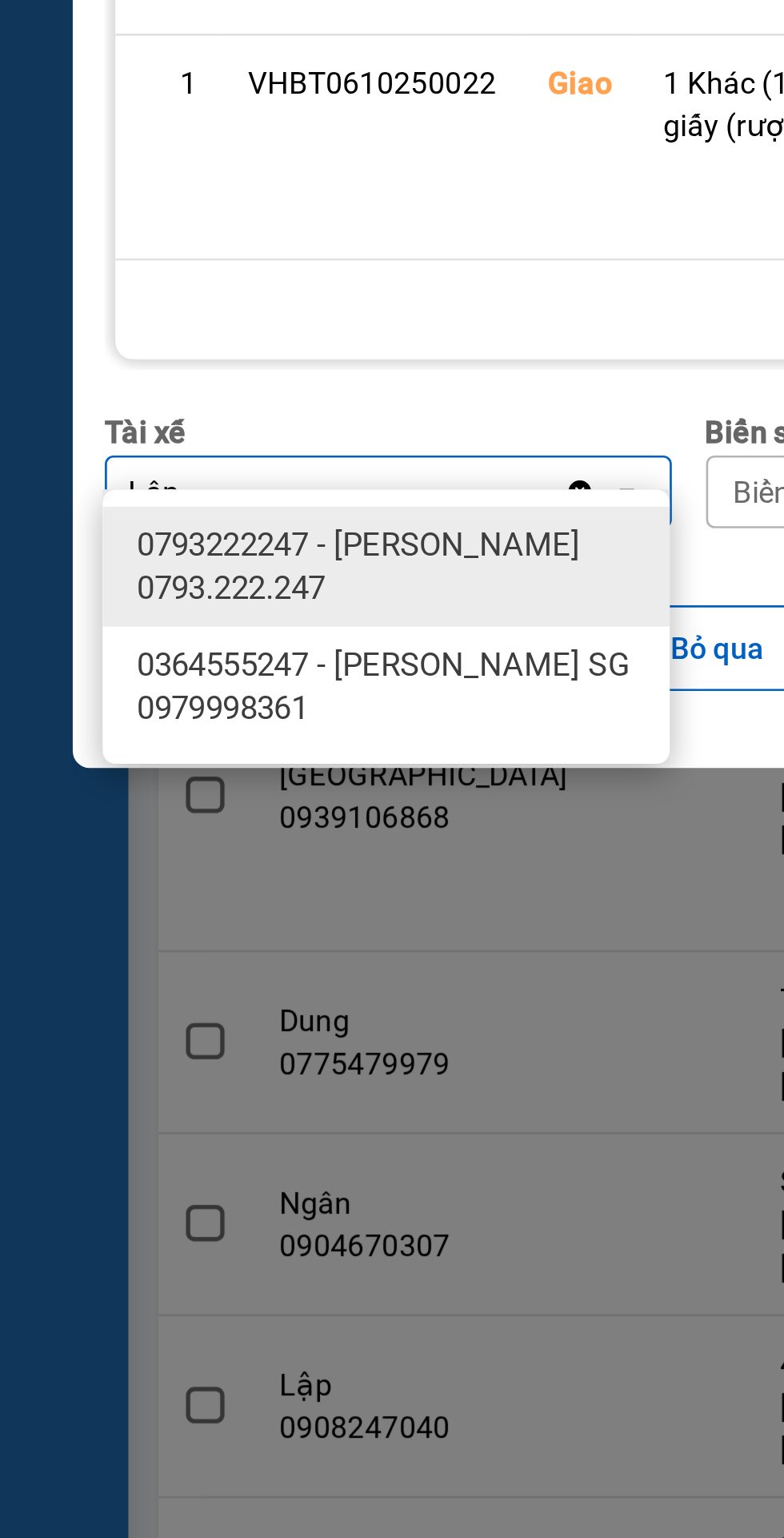
type input "Lân"
click at [120, 921] on span "0364555247 - [PERSON_NAME] SG 0979998361" at bounding box center [148, 926] width 193 height 32
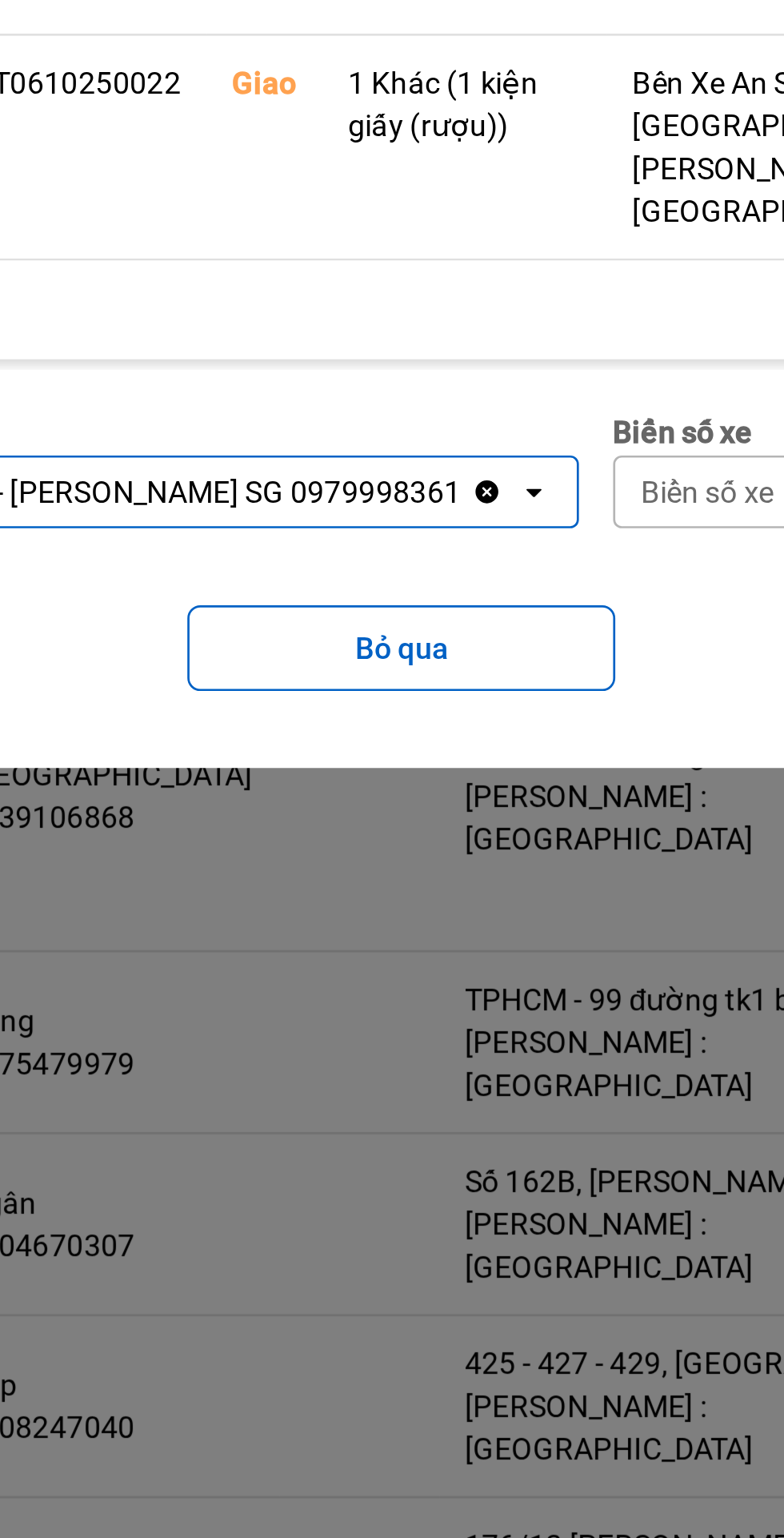
click at [370, 845] on div "Biển số xe" at bounding box center [383, 853] width 50 height 16
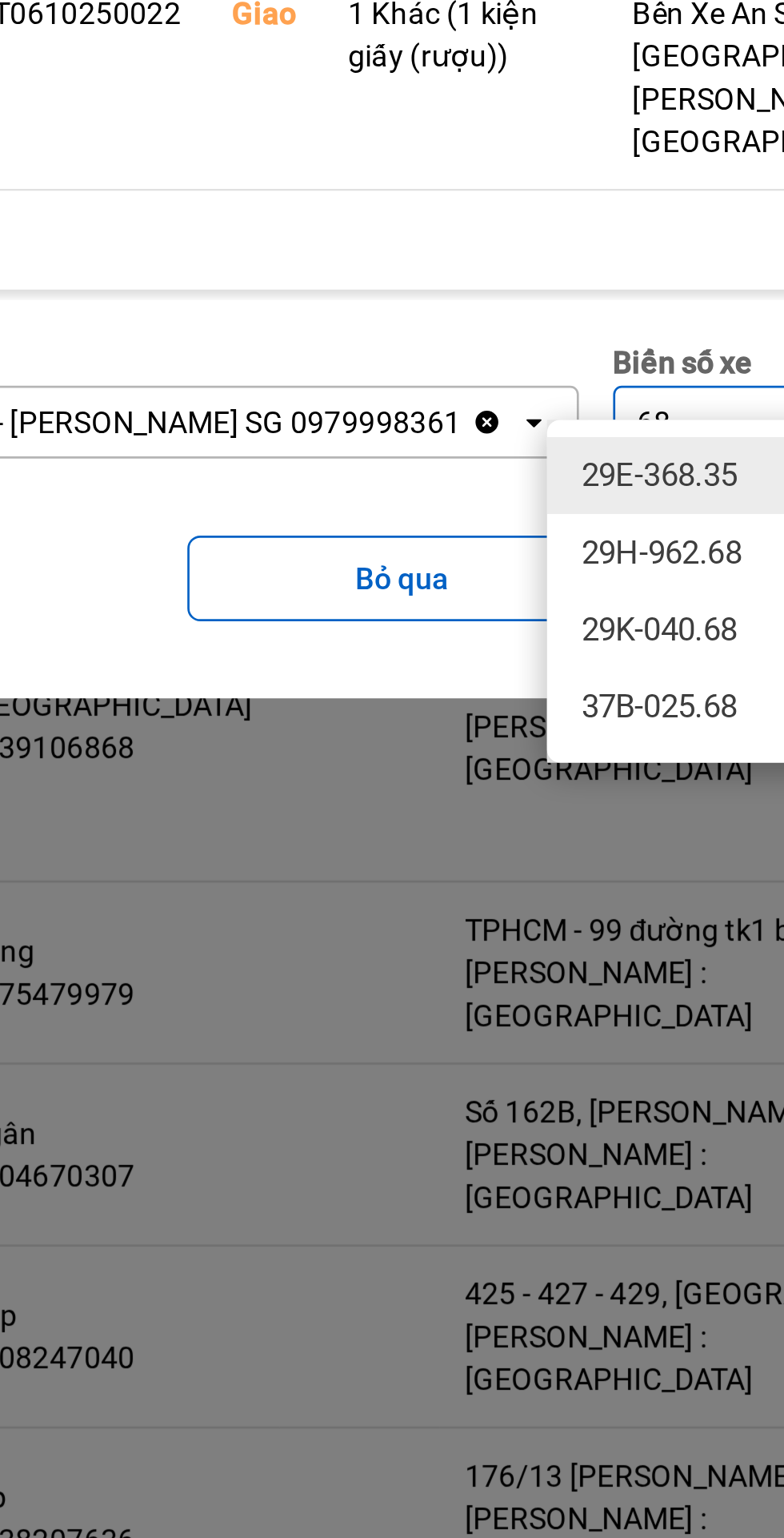
type input "68"
click at [366, 931] on span "29K-040.68" at bounding box center [365, 931] width 58 height 16
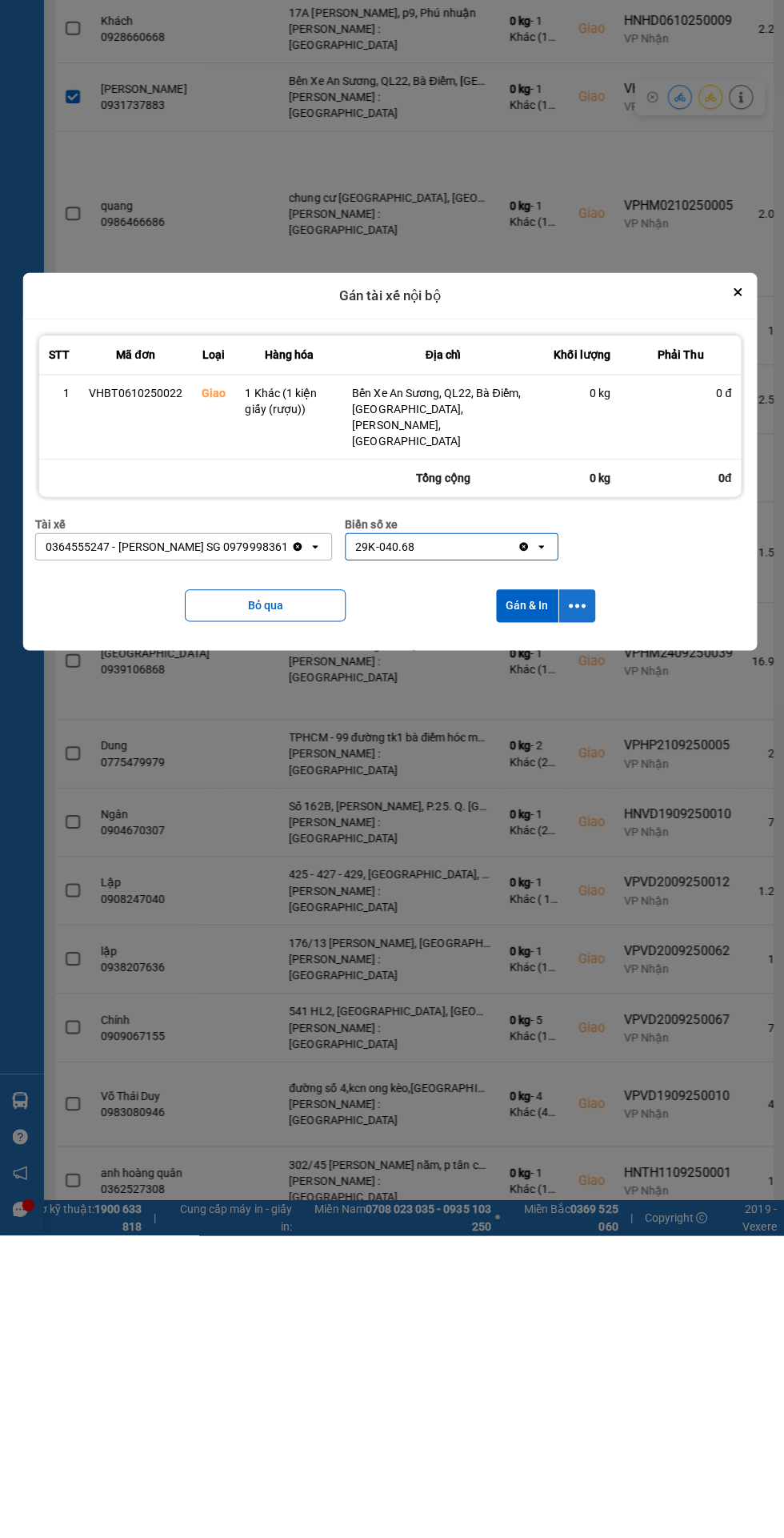
click at [580, 904] on icon "dialog" at bounding box center [578, 912] width 17 height 17
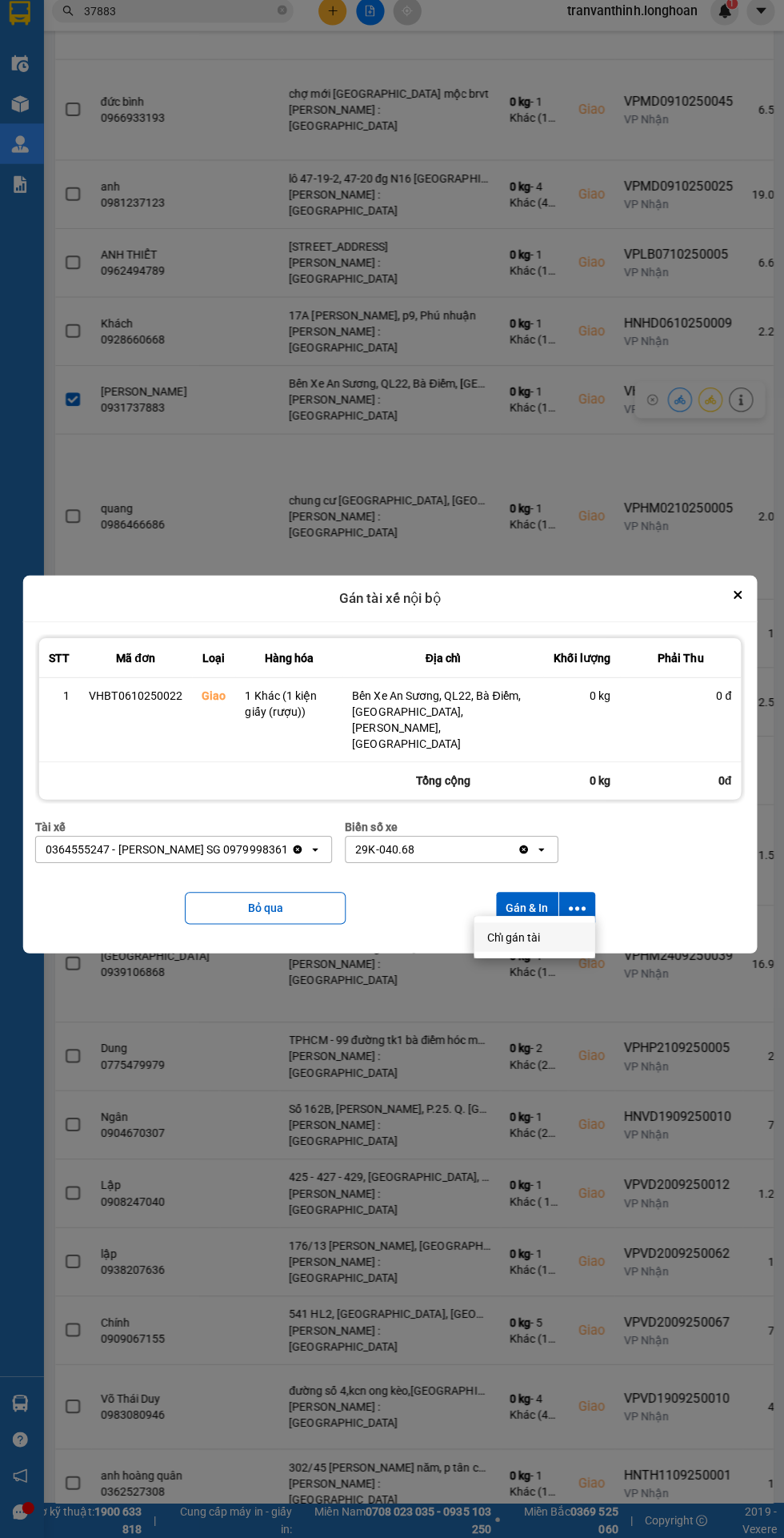
click at [528, 940] on span "Chỉ gán tài" at bounding box center [515, 940] width 53 height 16
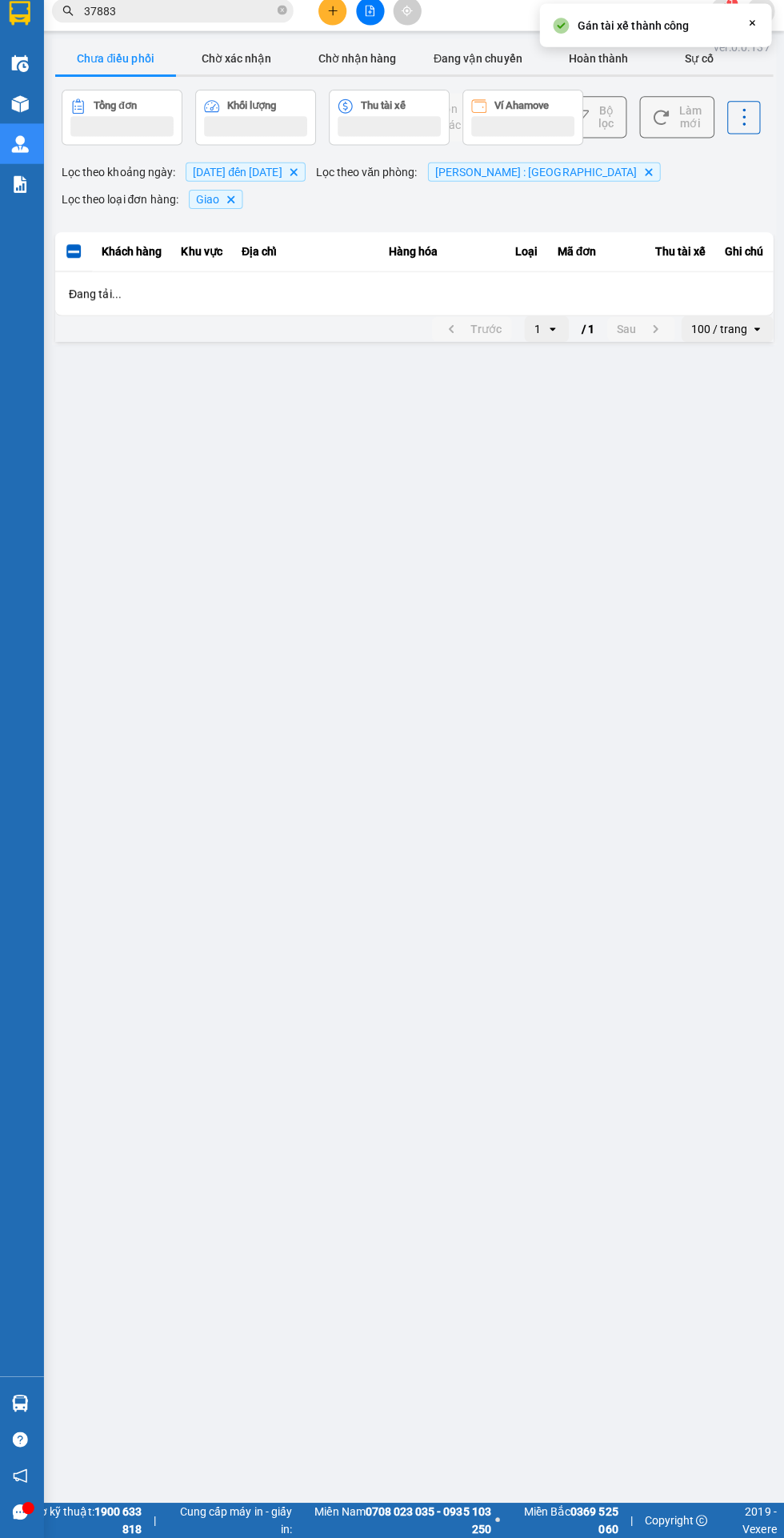
scroll to position [0, 0]
